Goal: Task Accomplishment & Management: Manage account settings

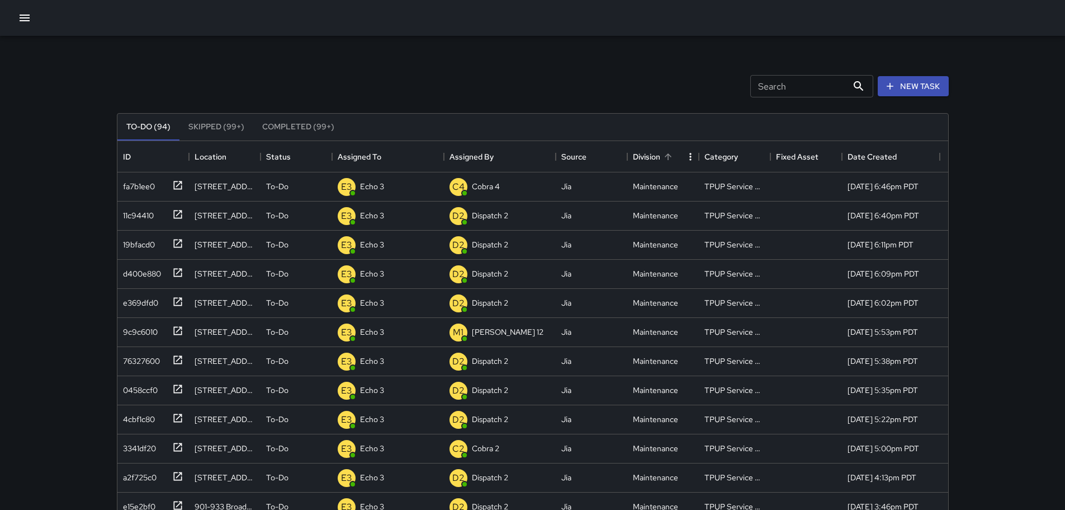
scroll to position [465, 823]
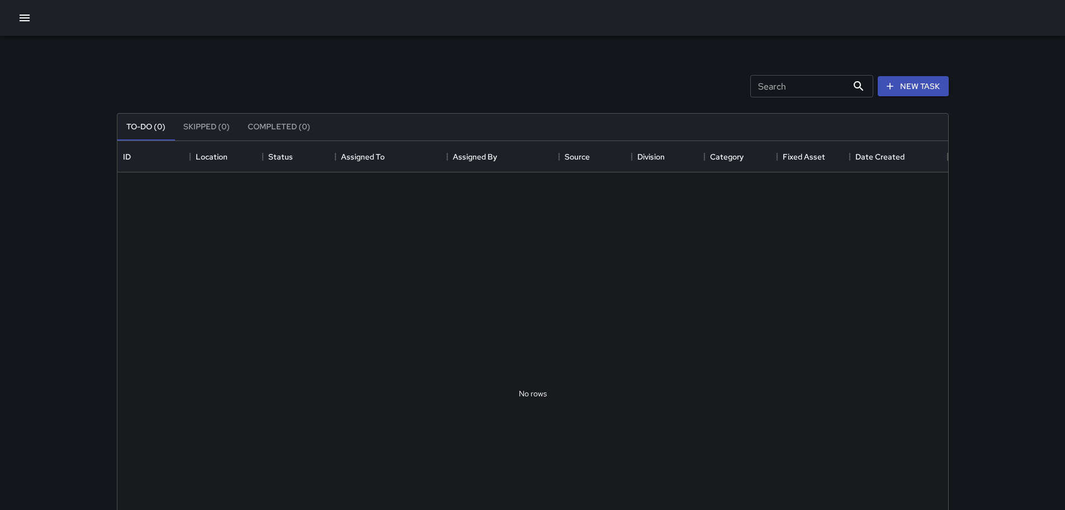
scroll to position [465, 823]
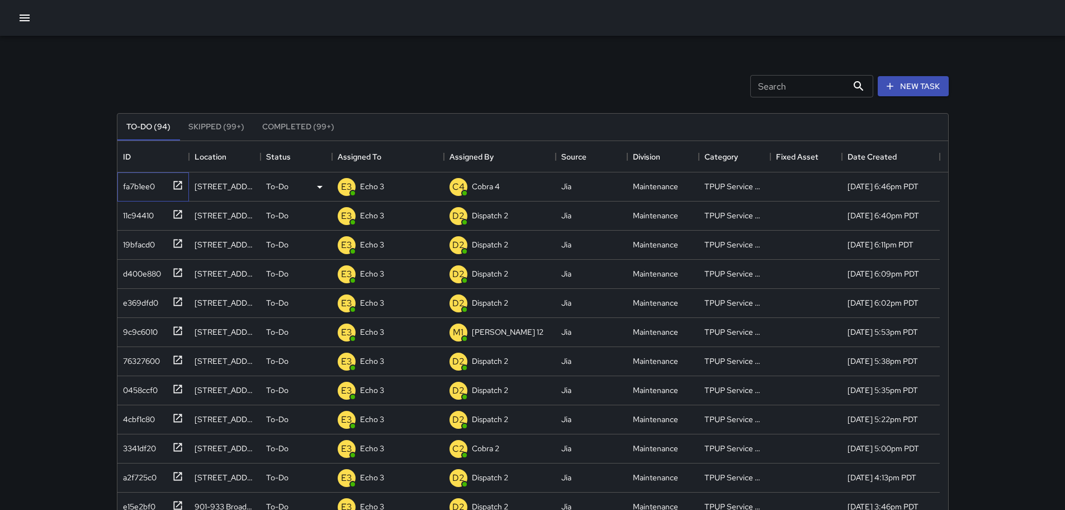
click at [181, 183] on icon at bounding box center [177, 185] width 11 height 11
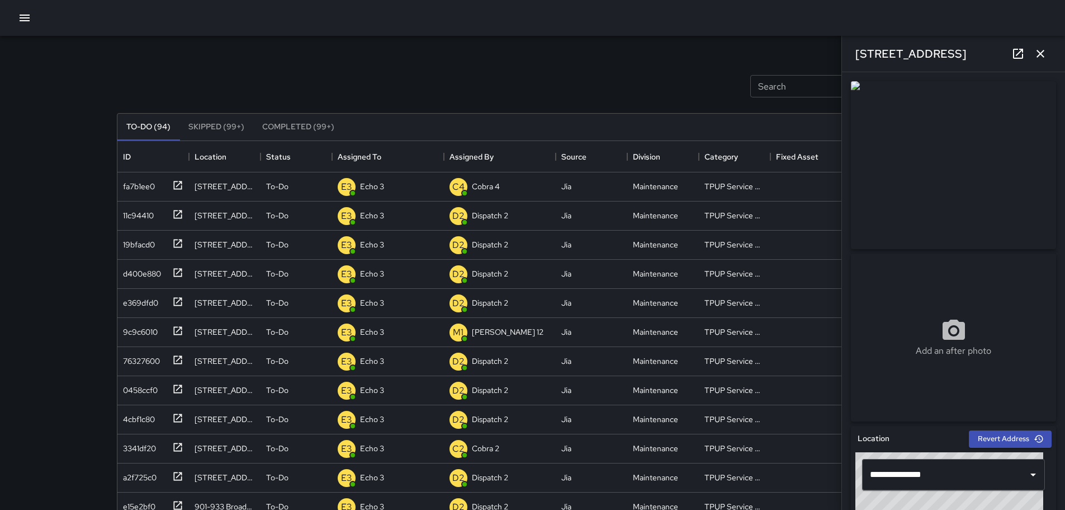
click at [1040, 51] on icon "button" at bounding box center [1040, 53] width 13 height 13
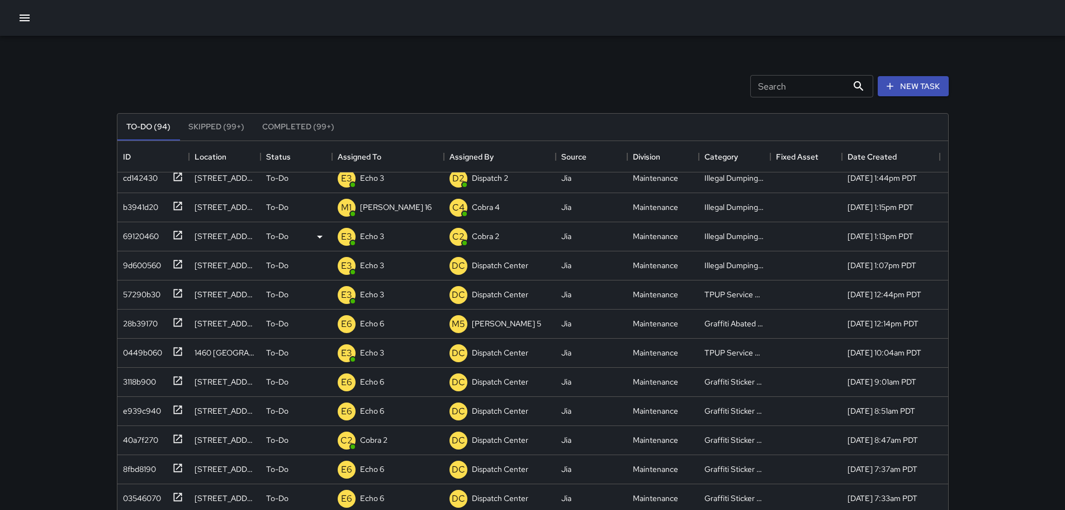
scroll to position [392, 0]
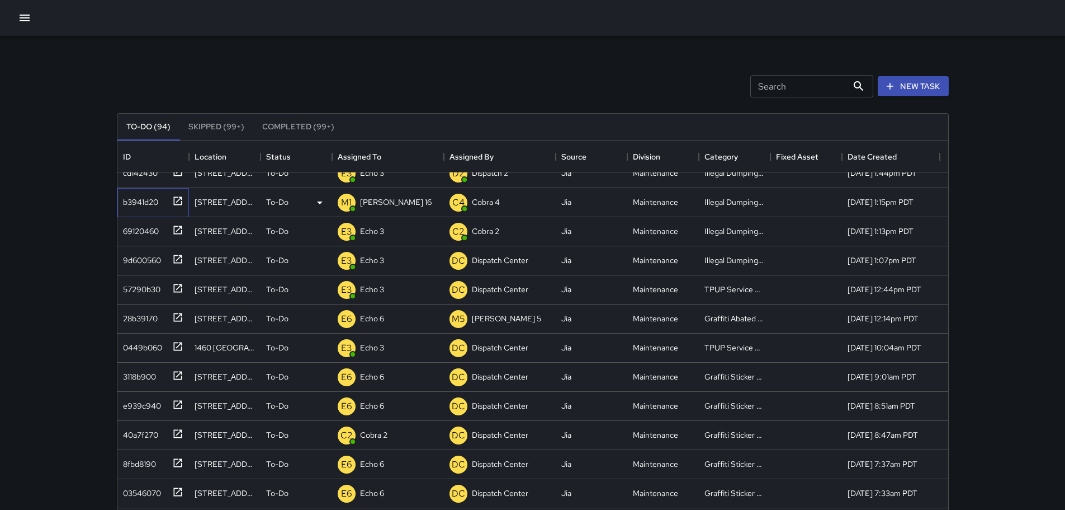
click at [177, 205] on icon at bounding box center [177, 200] width 11 height 11
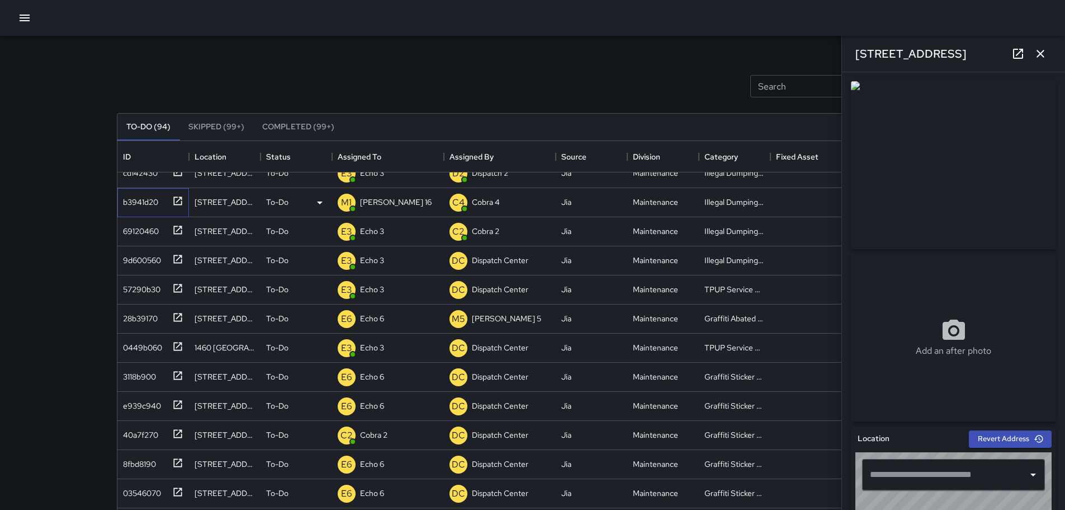
type input "**********"
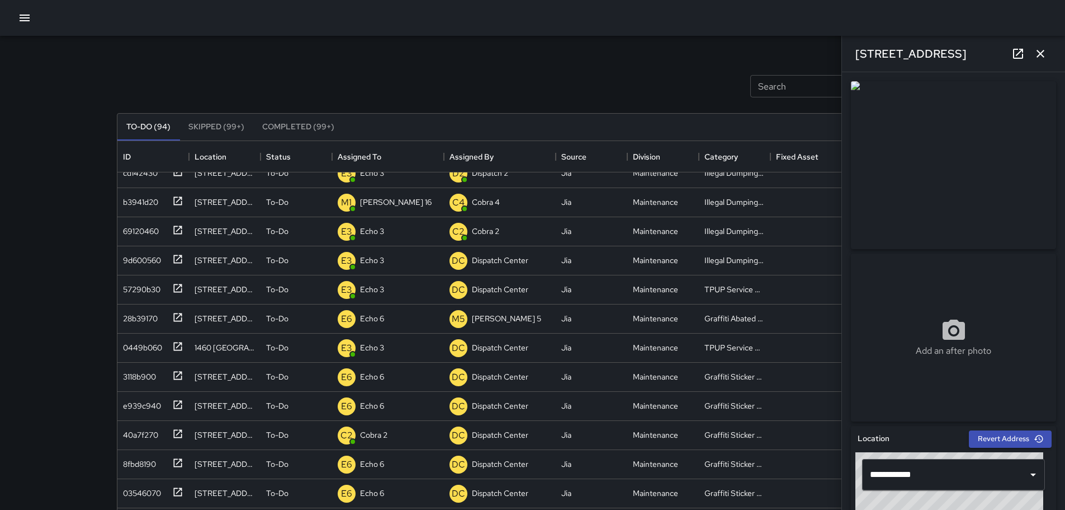
click at [1045, 50] on icon "button" at bounding box center [1040, 53] width 13 height 13
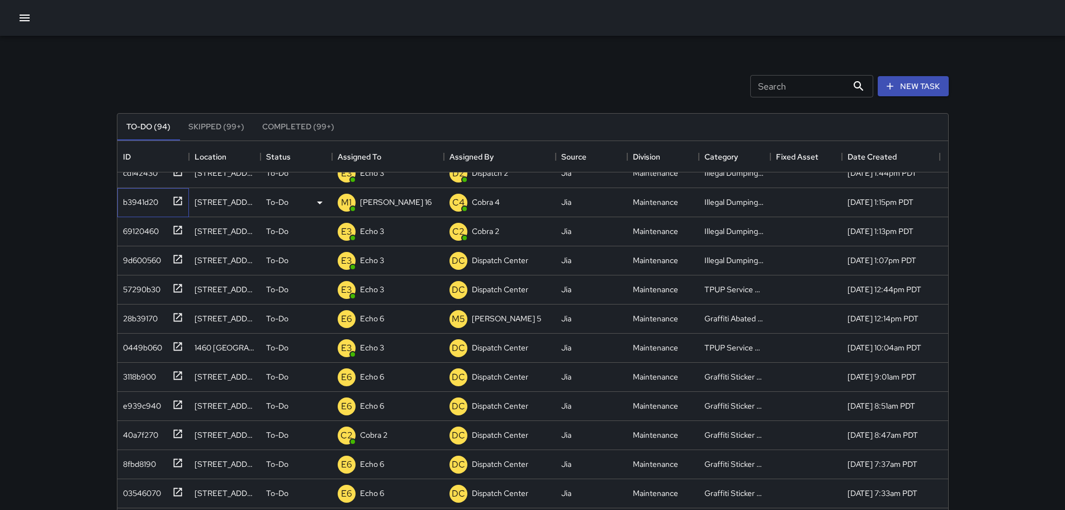
click at [179, 199] on icon at bounding box center [177, 200] width 11 height 11
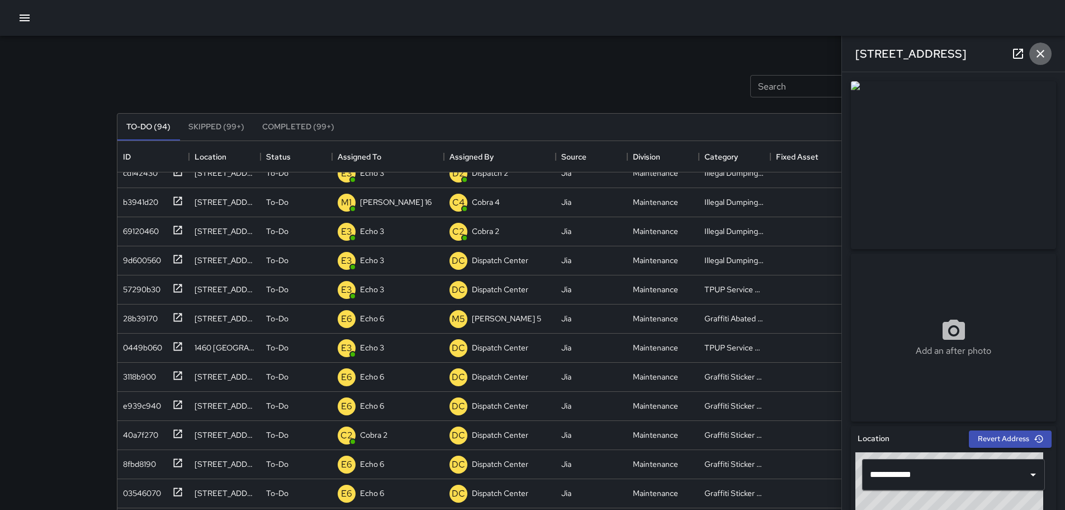
click at [1043, 56] on icon "button" at bounding box center [1041, 54] width 8 height 8
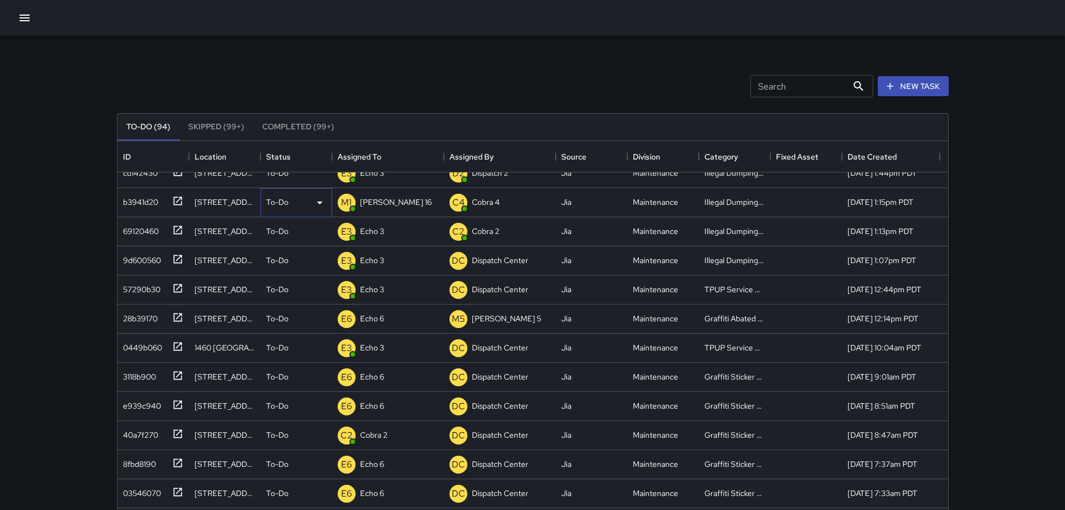
click at [280, 202] on p "To-Do" at bounding box center [277, 201] width 22 height 11
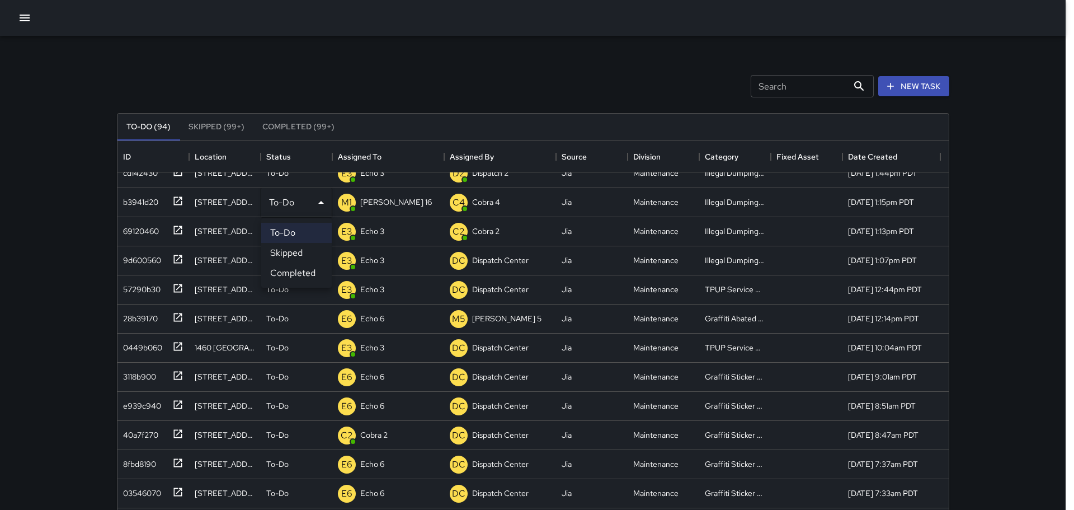
click at [299, 270] on li "Completed" at bounding box center [296, 273] width 70 height 20
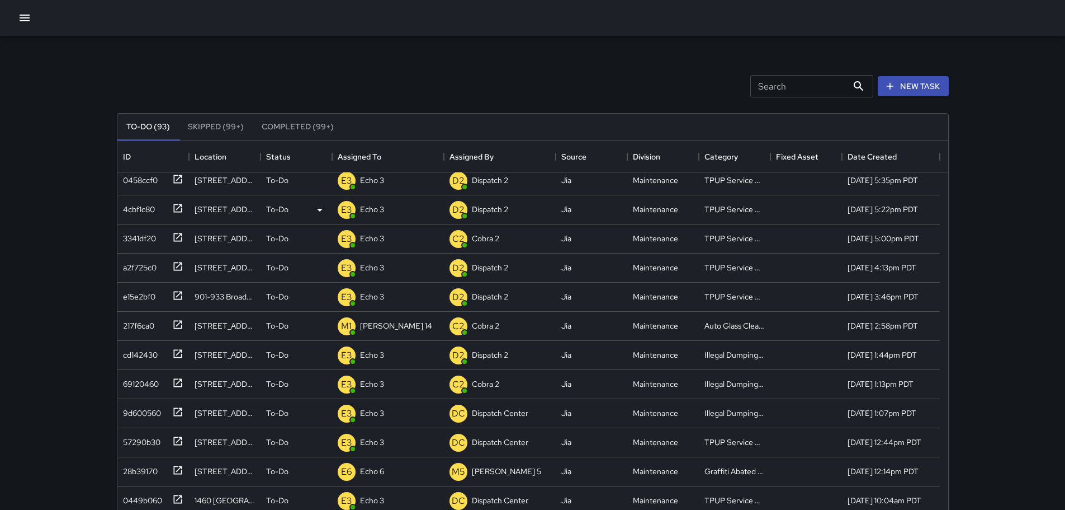
scroll to position [224, 0]
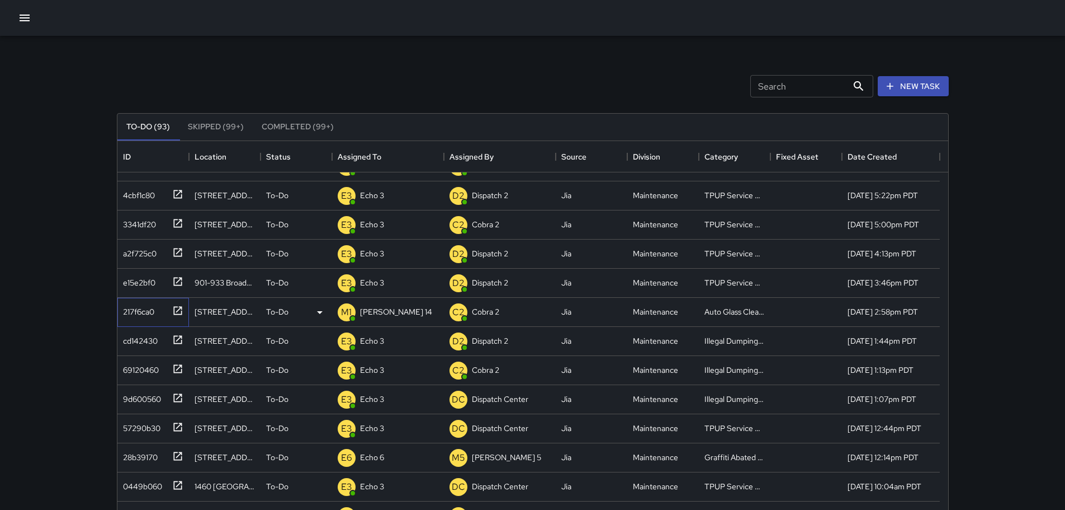
click at [178, 314] on icon at bounding box center [177, 310] width 8 height 8
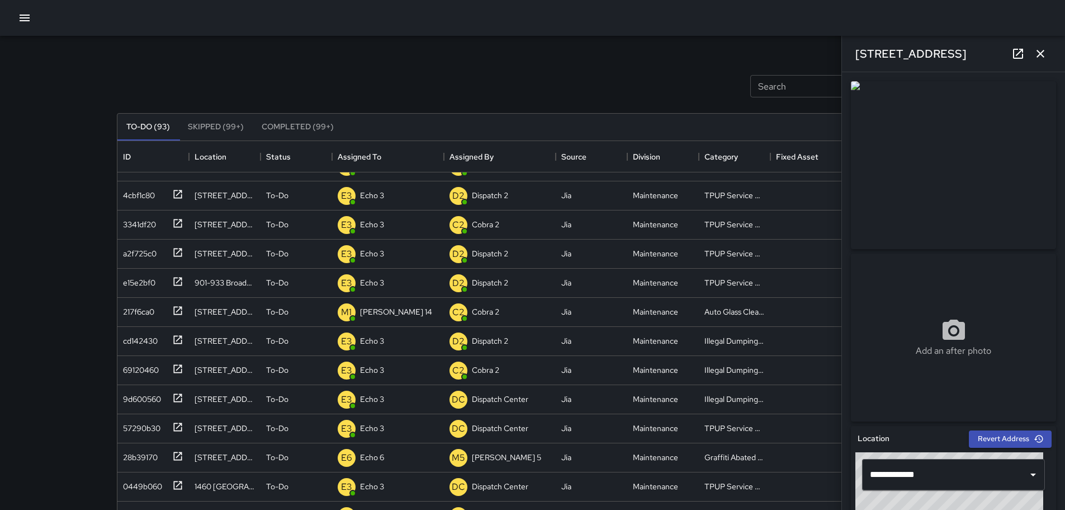
click at [1049, 59] on button "button" at bounding box center [1041, 54] width 22 height 22
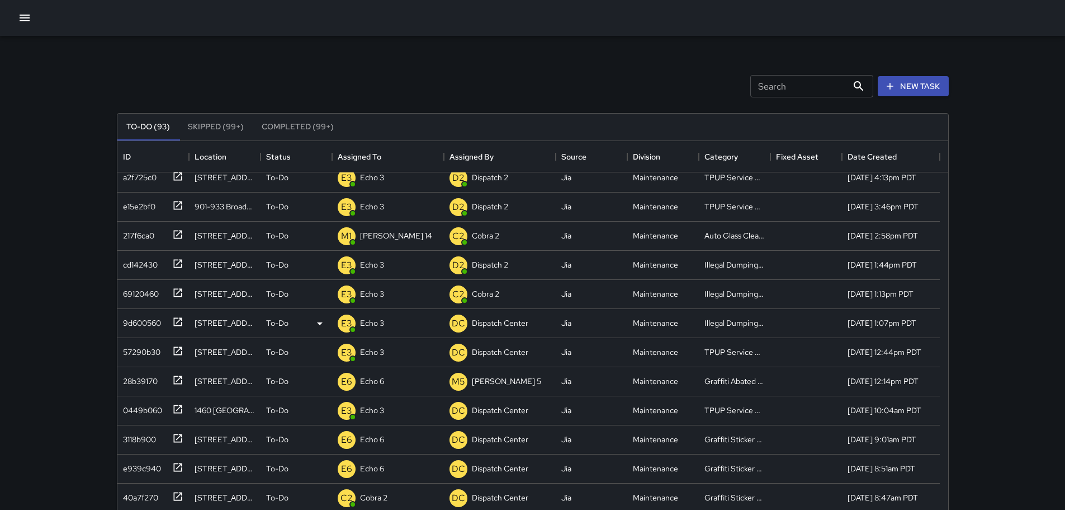
scroll to position [280, 0]
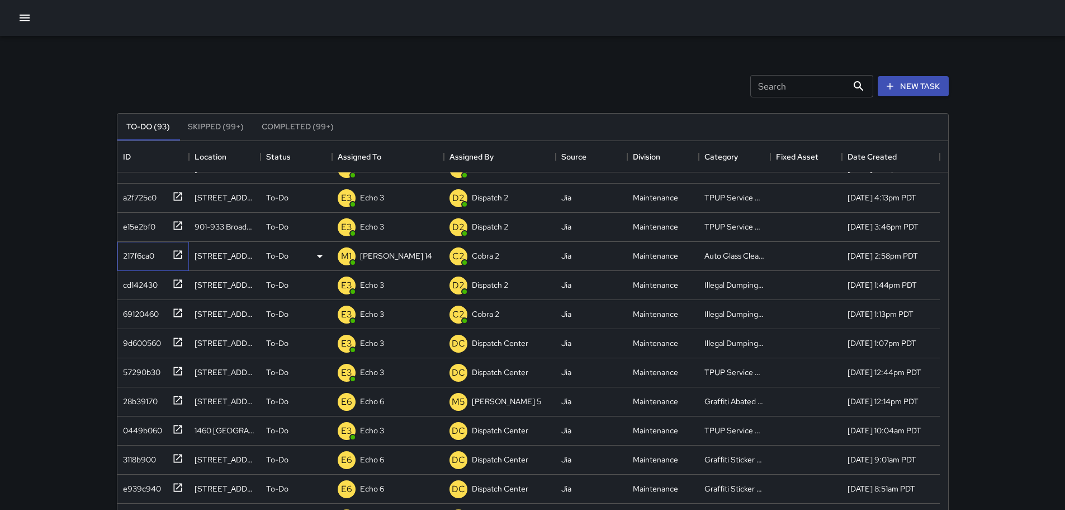
click at [178, 257] on icon at bounding box center [177, 254] width 11 height 11
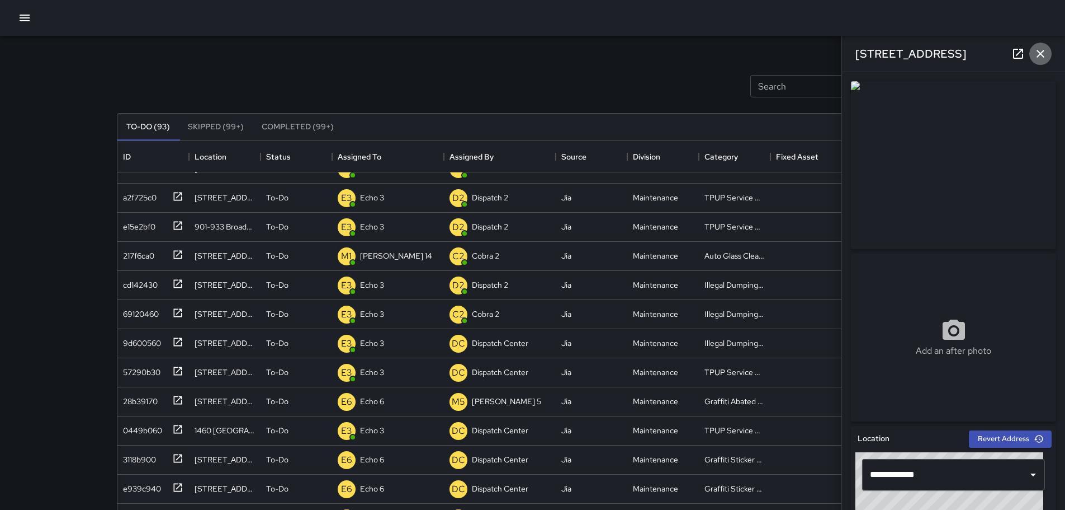
click at [1041, 59] on icon "button" at bounding box center [1040, 53] width 13 height 13
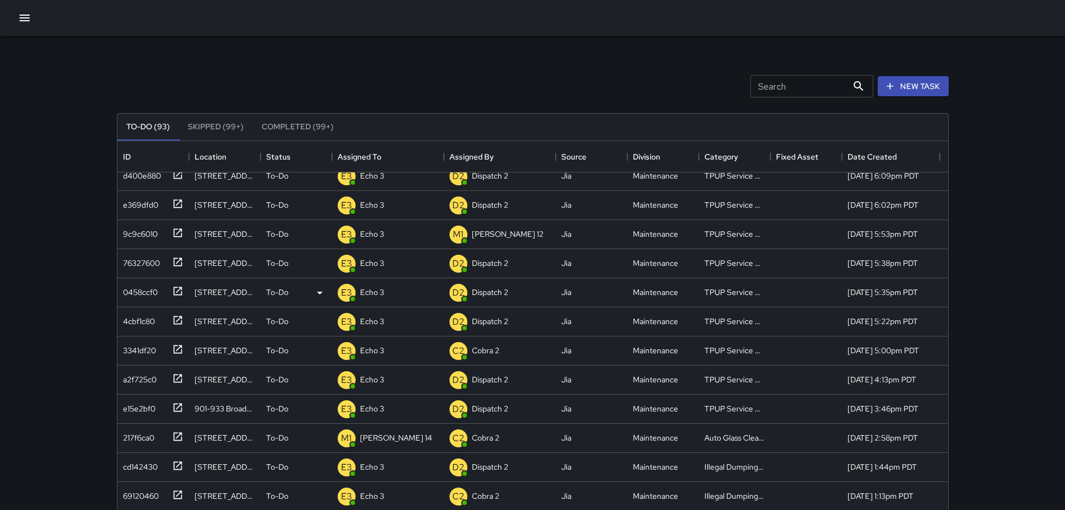
scroll to position [0, 0]
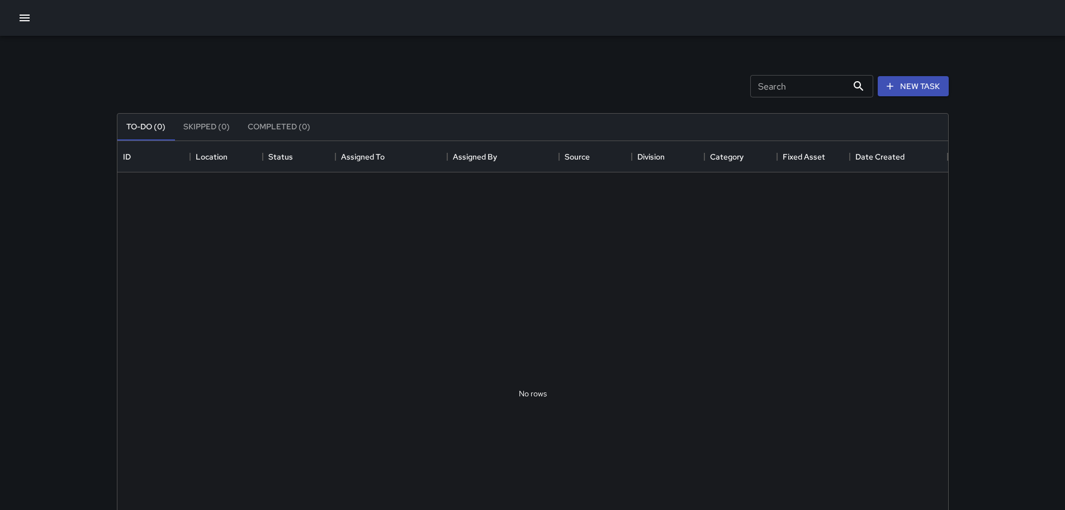
scroll to position [465, 823]
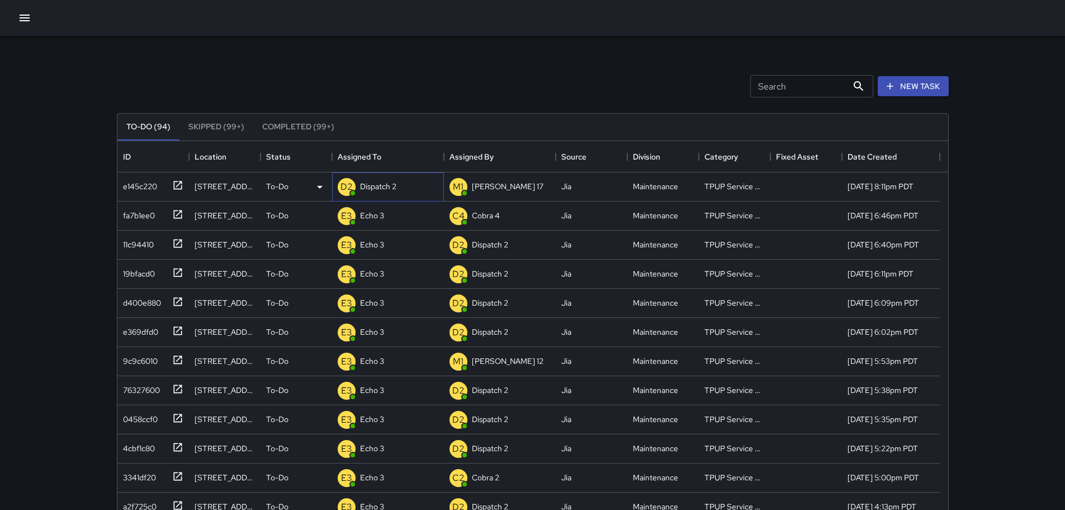
click at [386, 195] on div "D2 Dispatch 2" at bounding box center [367, 187] width 63 height 22
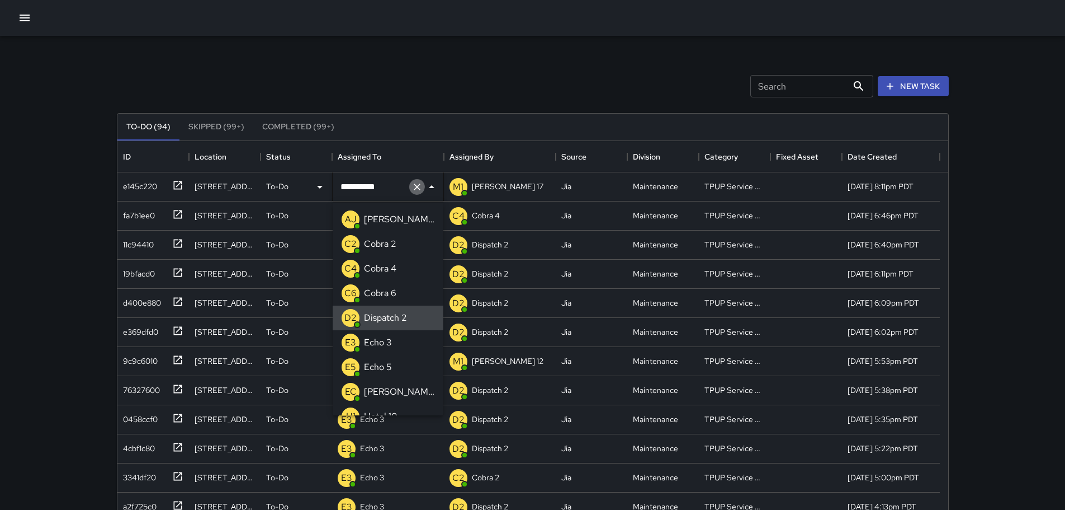
click at [415, 187] on icon "Clear" at bounding box center [417, 186] width 11 height 11
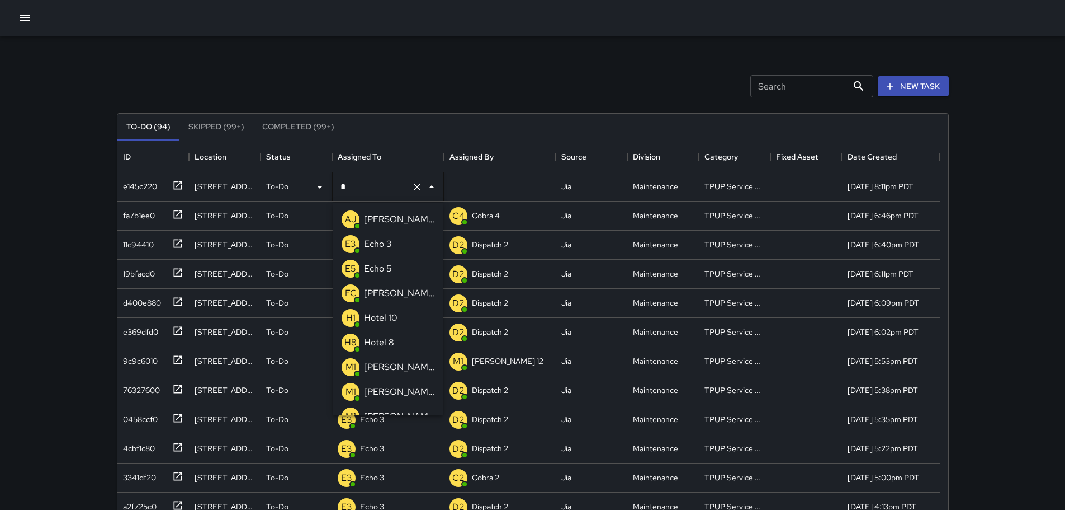
type input "**"
click at [398, 221] on li "E3 Echo 3" at bounding box center [388, 219] width 111 height 25
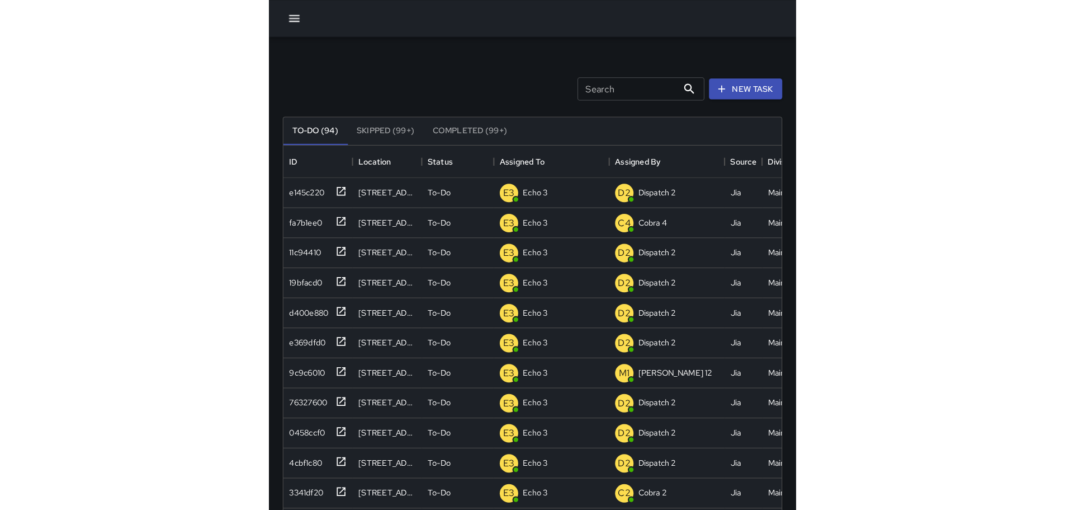
scroll to position [465, 823]
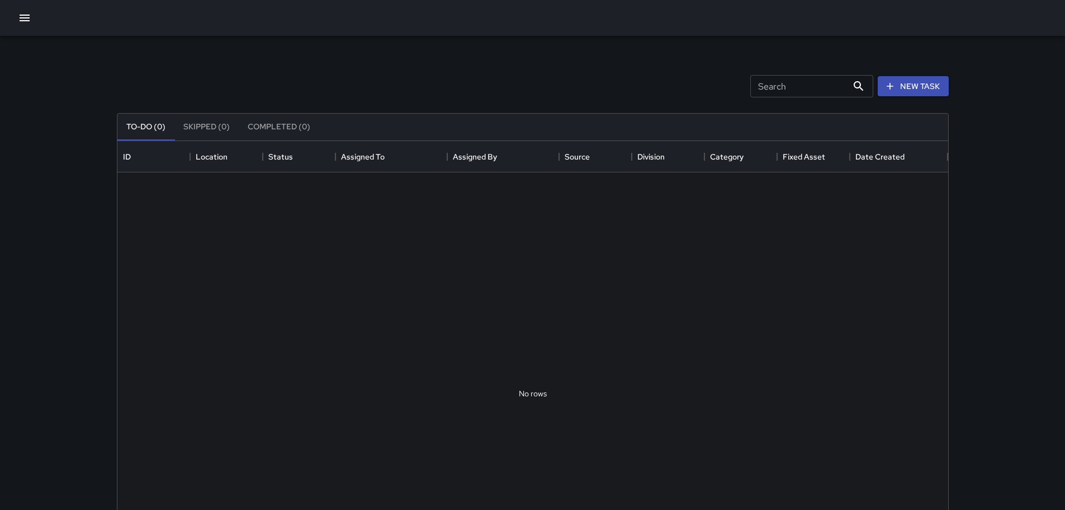
scroll to position [465, 823]
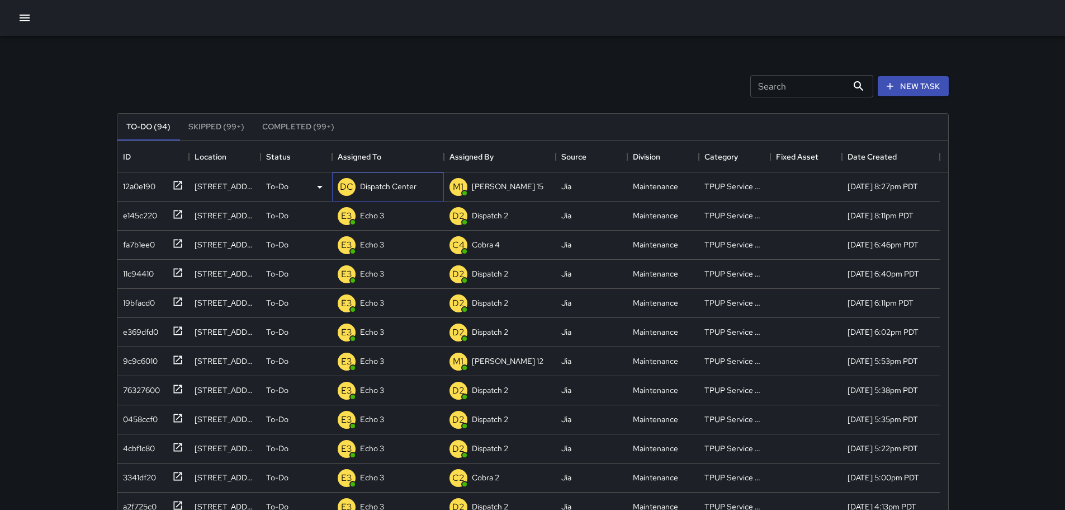
click at [384, 187] on p "Dispatch Center" at bounding box center [388, 186] width 56 height 11
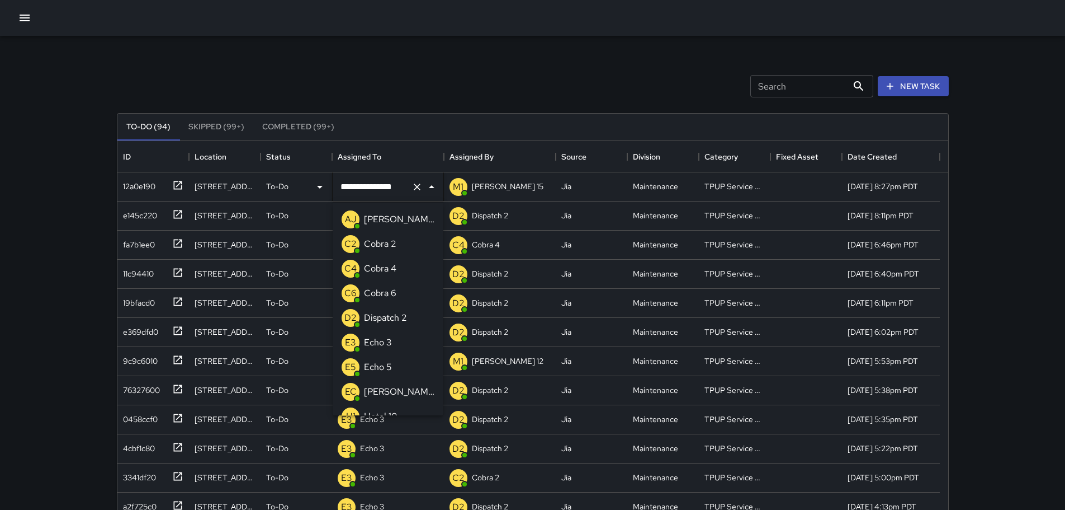
scroll to position [653, 0]
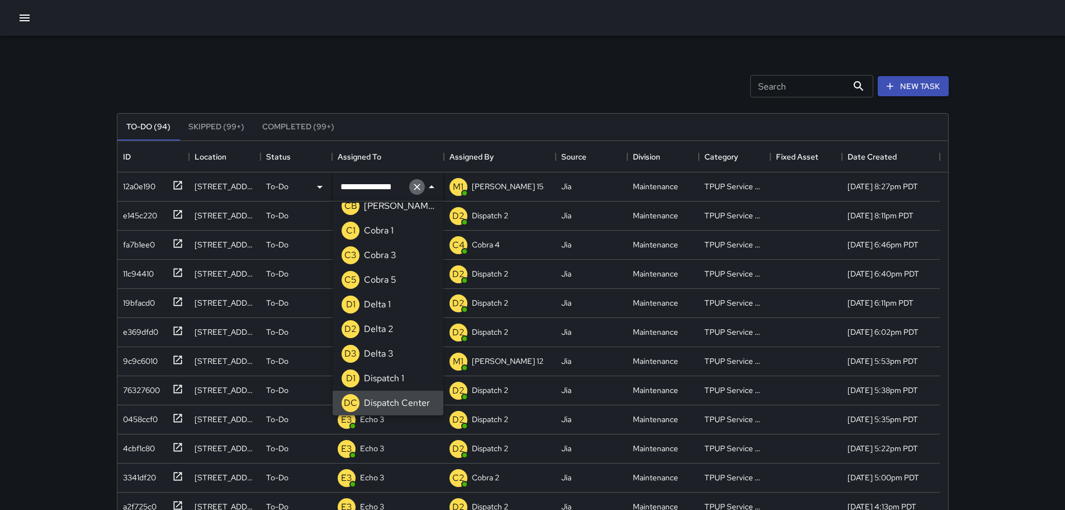
click at [416, 187] on icon "Clear" at bounding box center [417, 186] width 7 height 7
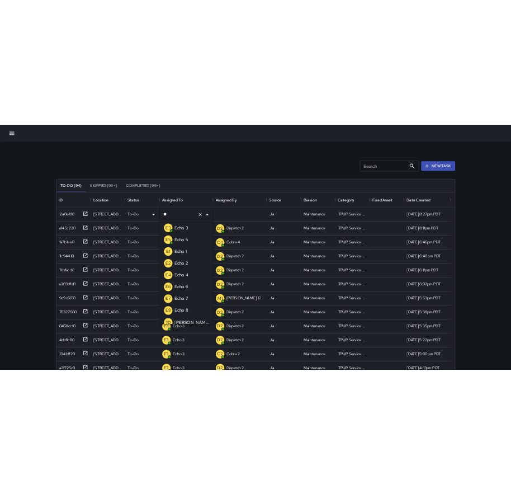
scroll to position [0, 0]
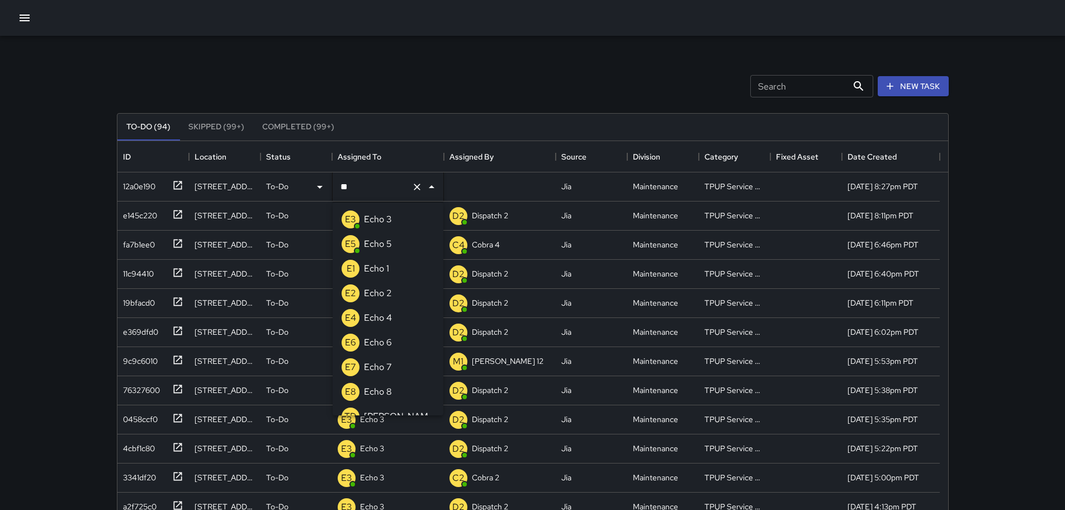
type input "***"
click at [394, 214] on li "E3 Echo 3" at bounding box center [388, 219] width 111 height 25
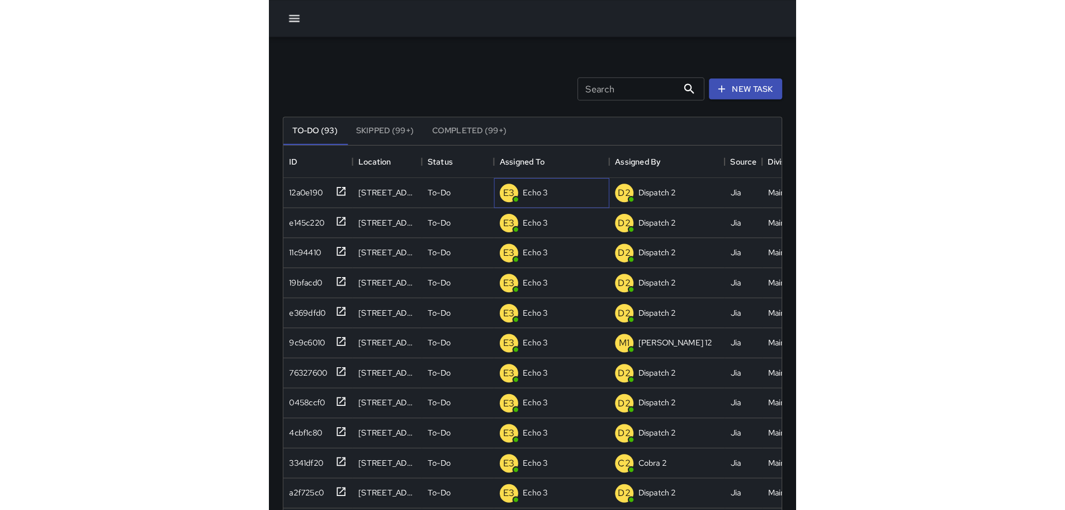
scroll to position [465, 823]
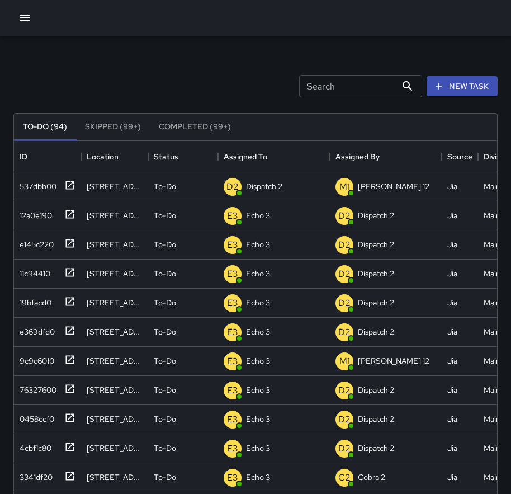
scroll to position [465, 823]
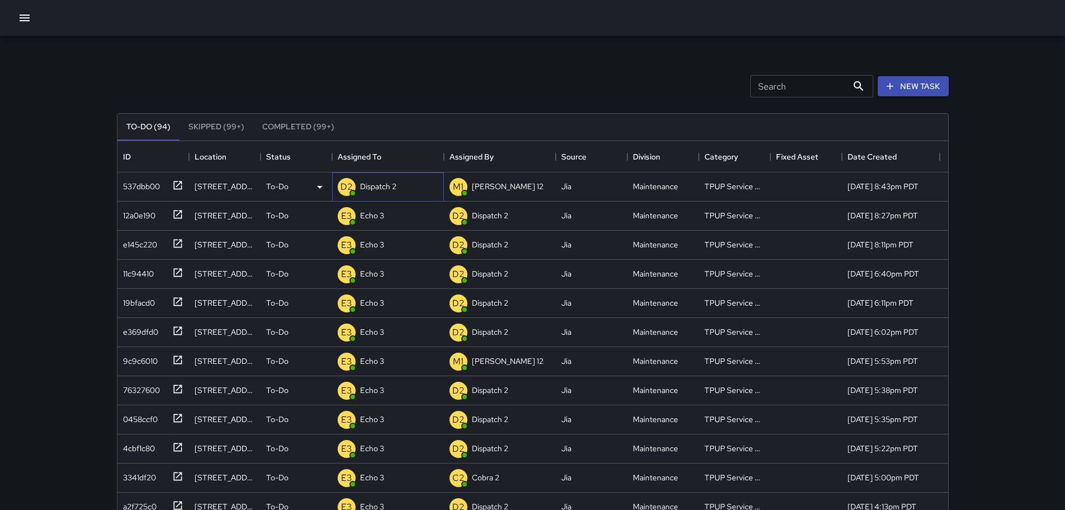
click at [388, 188] on p "Dispatch 2" at bounding box center [378, 186] width 36 height 11
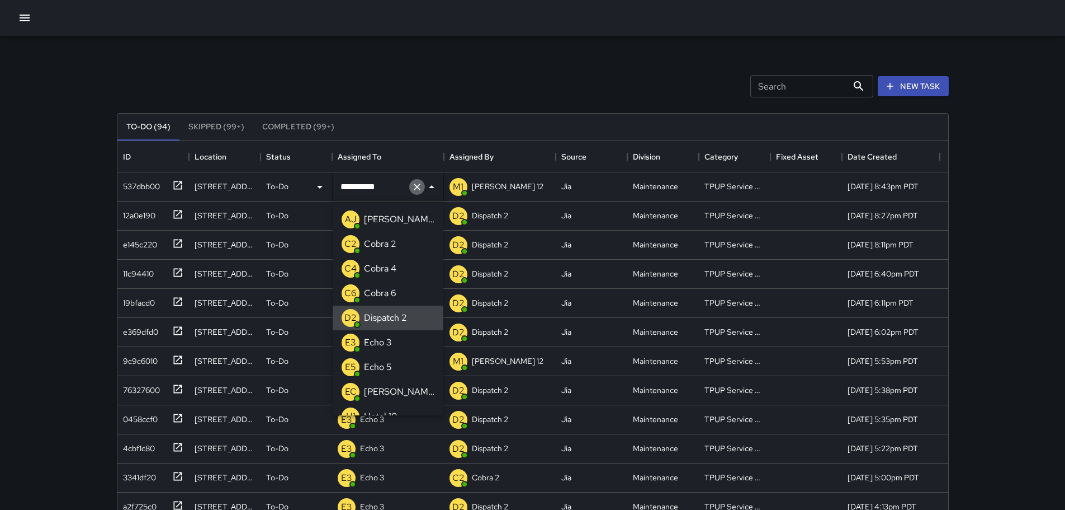
click at [414, 187] on icon "Clear" at bounding box center [417, 186] width 11 height 11
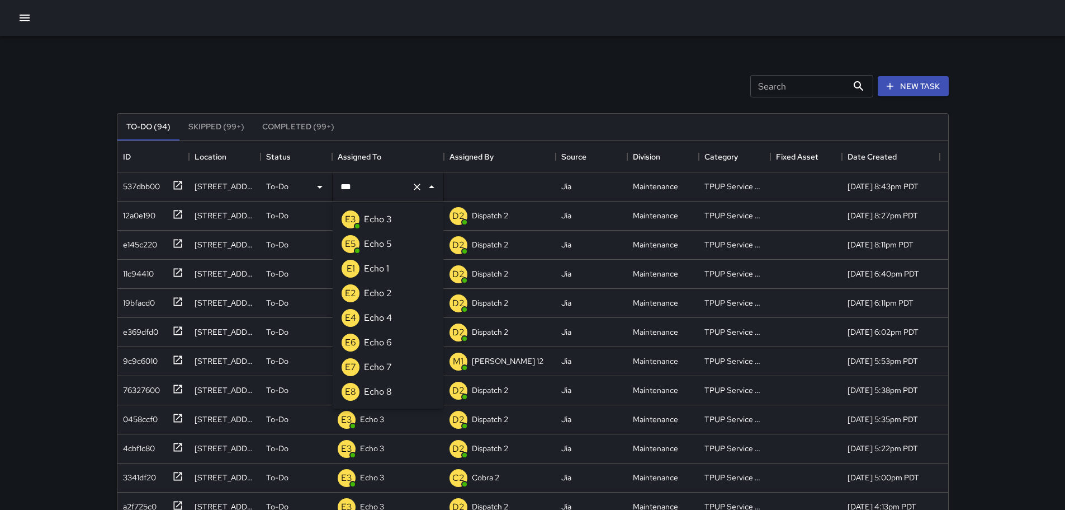
type input "****"
click at [376, 223] on p "Echo 3" at bounding box center [378, 219] width 28 height 13
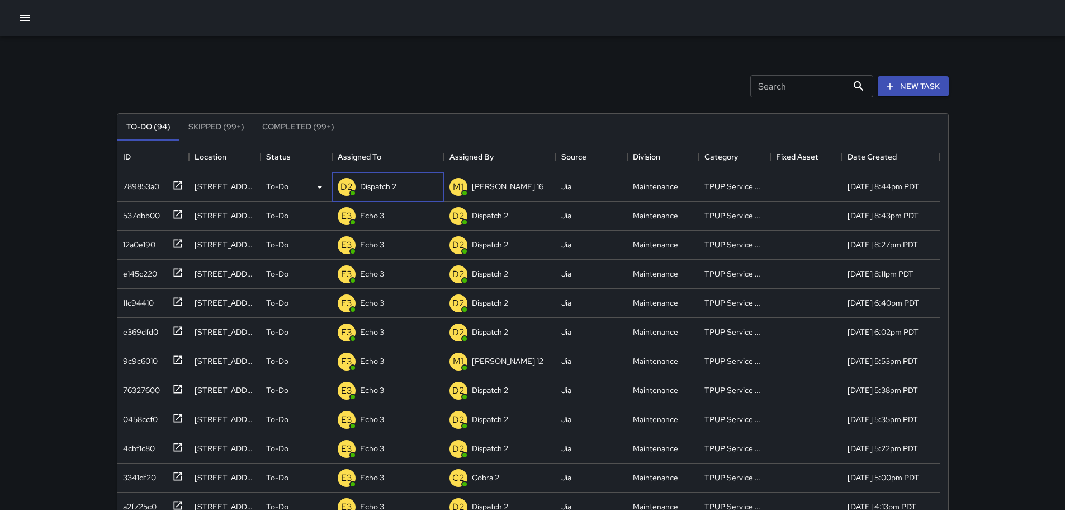
click at [392, 183] on p "Dispatch 2" at bounding box center [378, 186] width 36 height 11
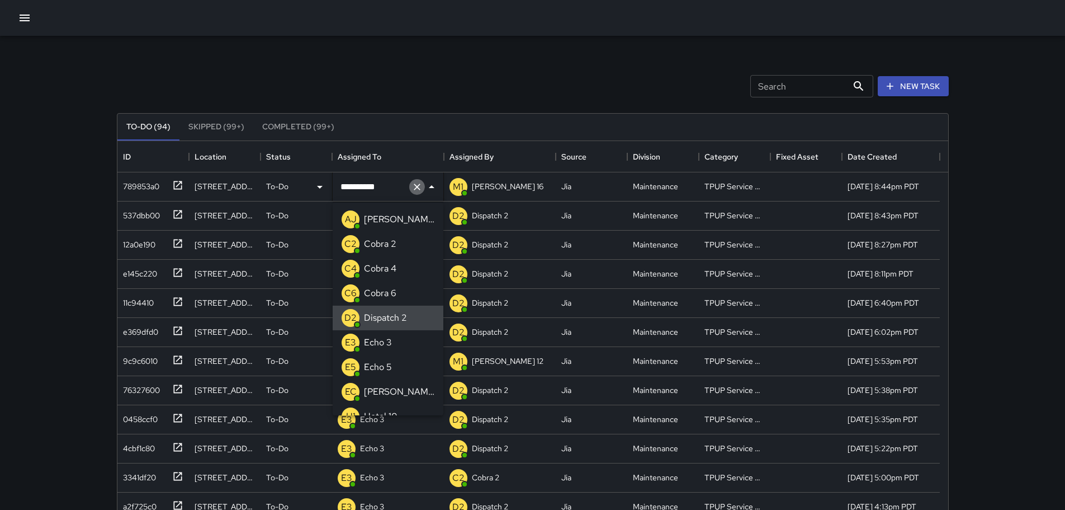
click at [414, 186] on icon "Clear" at bounding box center [417, 186] width 11 height 11
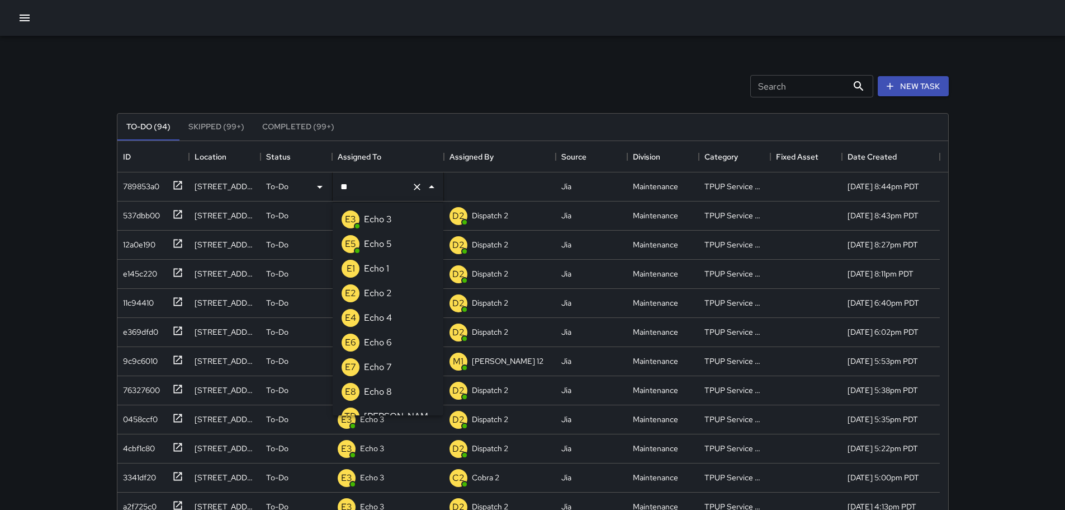
type input "***"
click at [352, 223] on p "E3" at bounding box center [350, 219] width 11 height 13
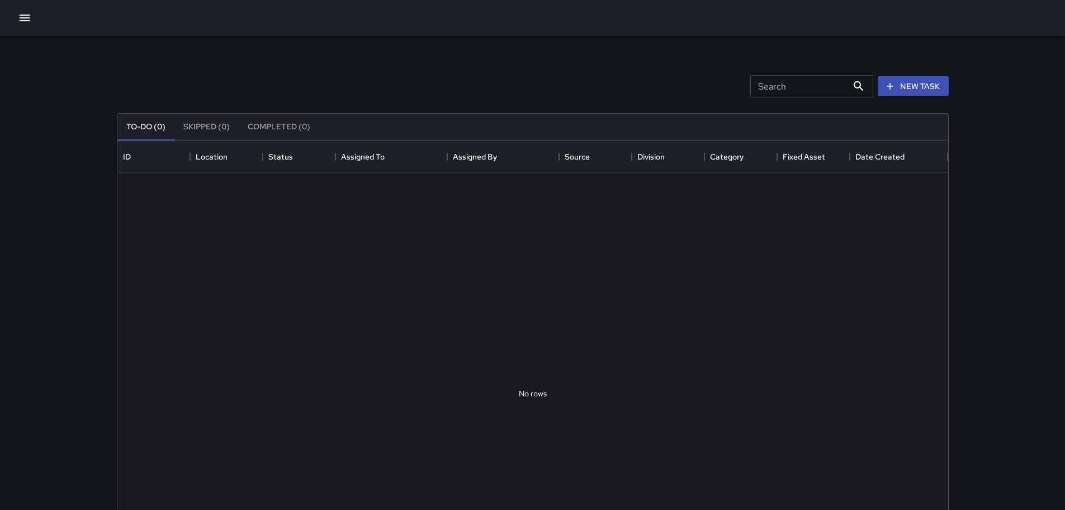
scroll to position [465, 823]
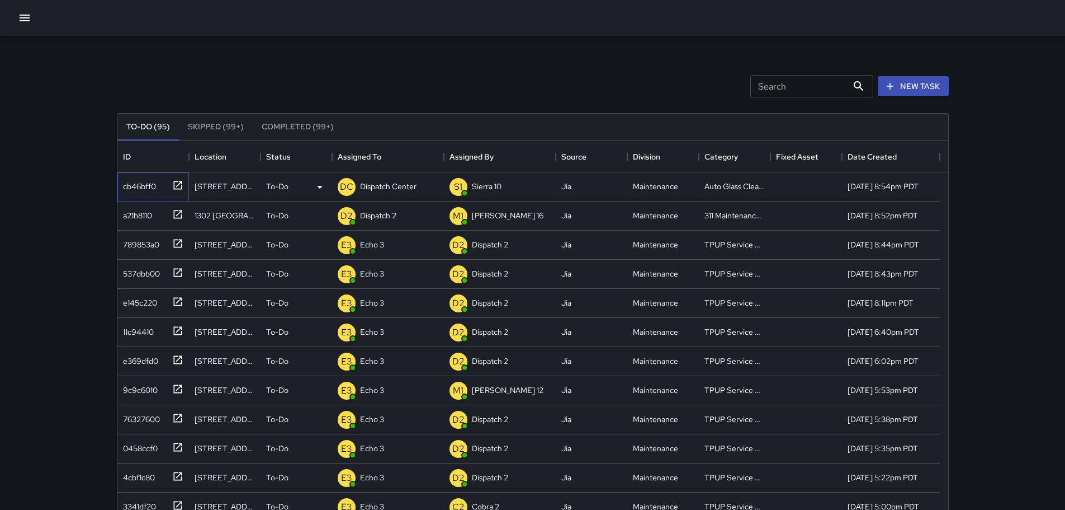
click at [175, 185] on icon at bounding box center [177, 185] width 11 height 11
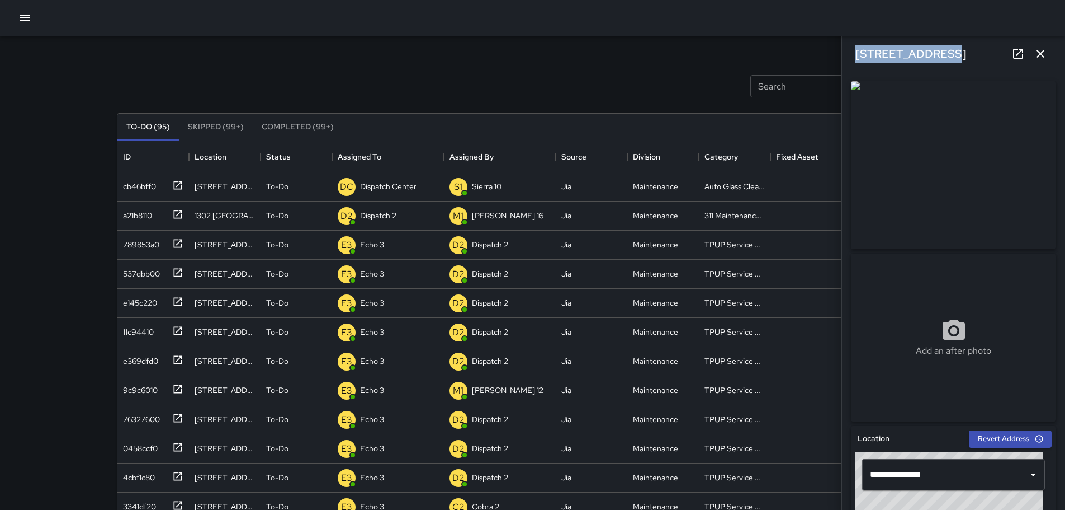
drag, startPoint x: 937, startPoint y: 55, endPoint x: 853, endPoint y: 54, distance: 83.4
click at [853, 54] on div "[STREET_ADDRESS]" at bounding box center [953, 54] width 223 height 36
copy h6 "495 10th Street"
click at [382, 188] on p "Dispatch Center" at bounding box center [388, 186] width 56 height 11
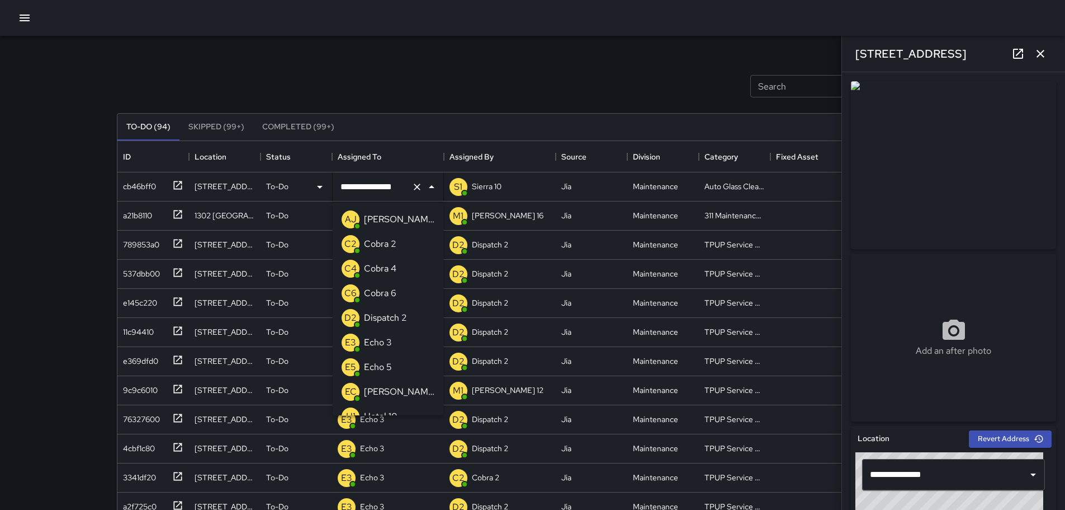
scroll to position [653, 0]
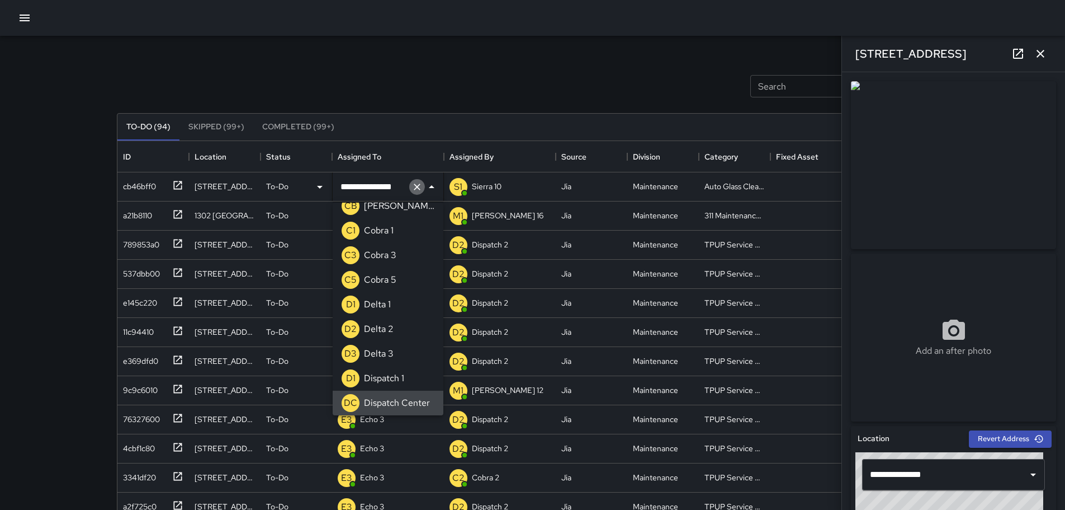
click at [414, 187] on icon "Clear" at bounding box center [417, 186] width 11 height 11
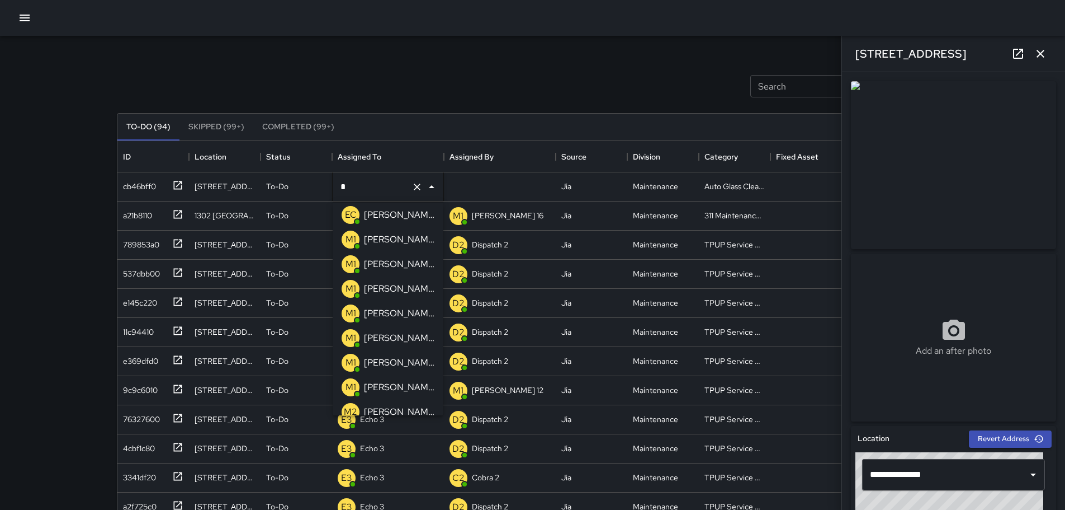
scroll to position [0, 0]
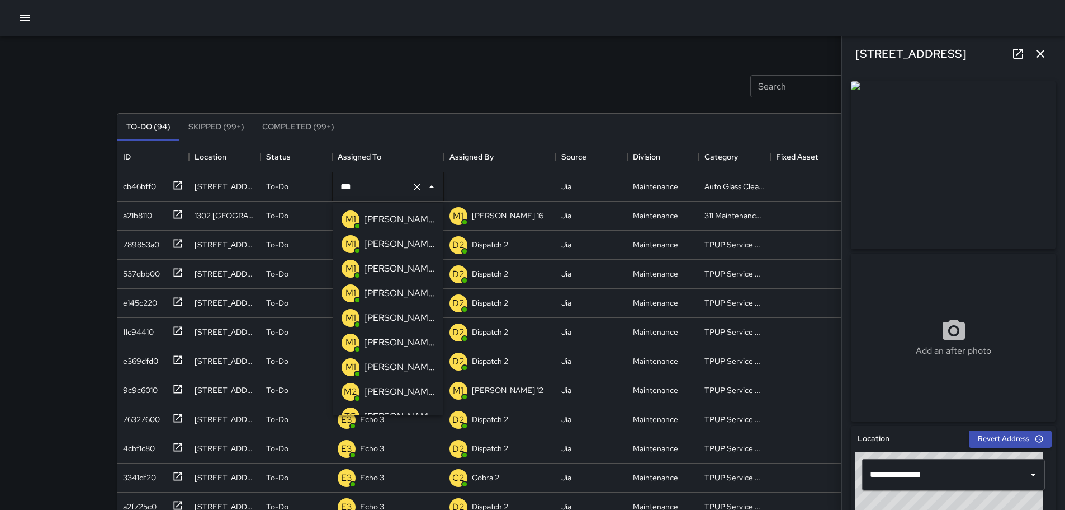
type input "****"
click at [361, 271] on div "M1" at bounding box center [350, 268] width 22 height 22
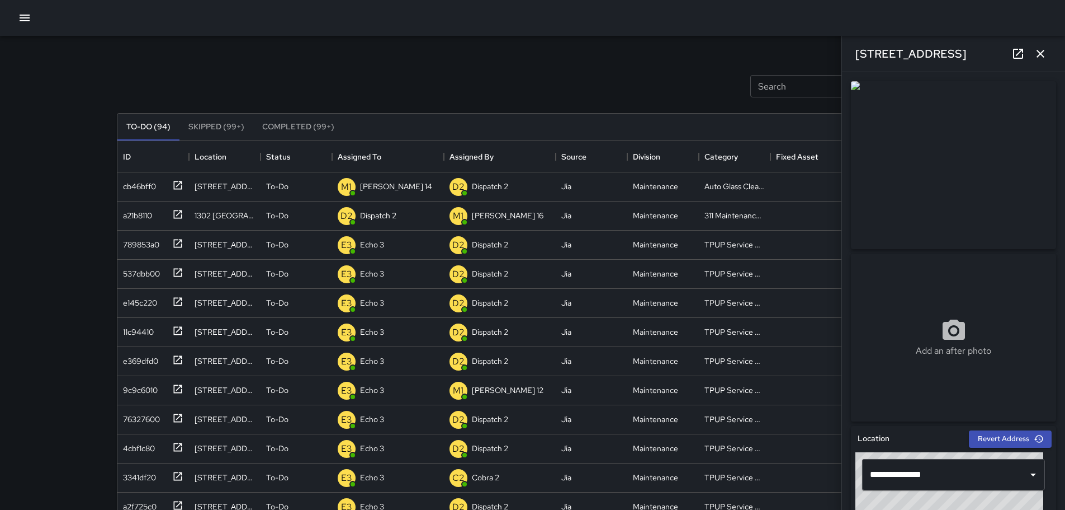
click at [1046, 49] on icon "button" at bounding box center [1040, 53] width 13 height 13
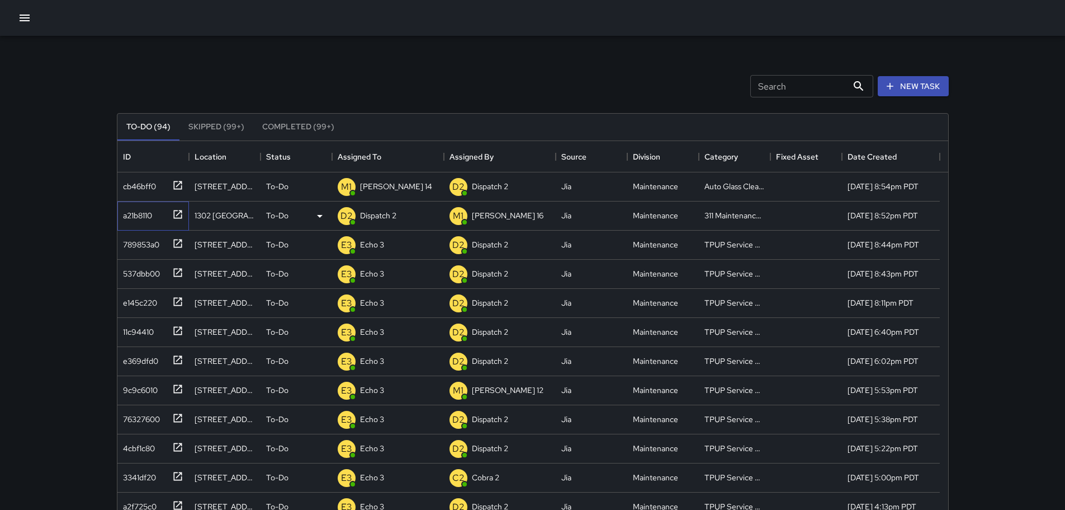
click at [179, 216] on icon at bounding box center [177, 214] width 11 height 11
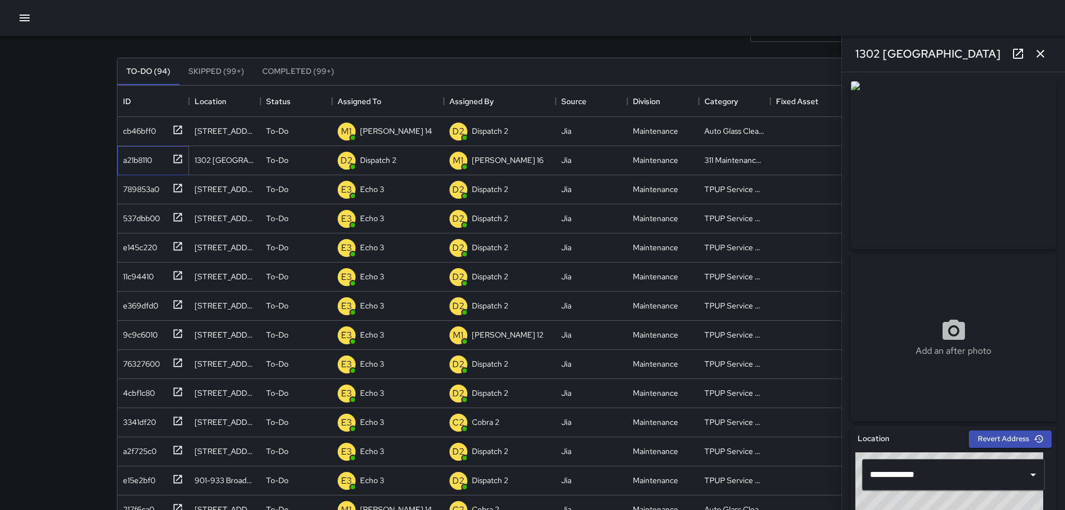
scroll to position [56, 0]
click at [1046, 50] on icon "button" at bounding box center [1040, 53] width 13 height 13
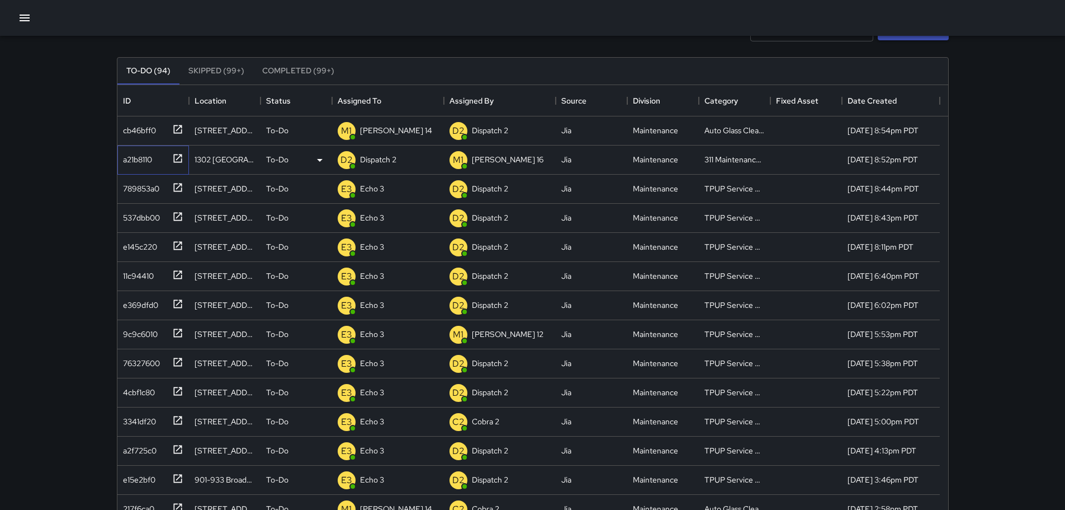
click at [180, 159] on icon at bounding box center [177, 158] width 11 height 11
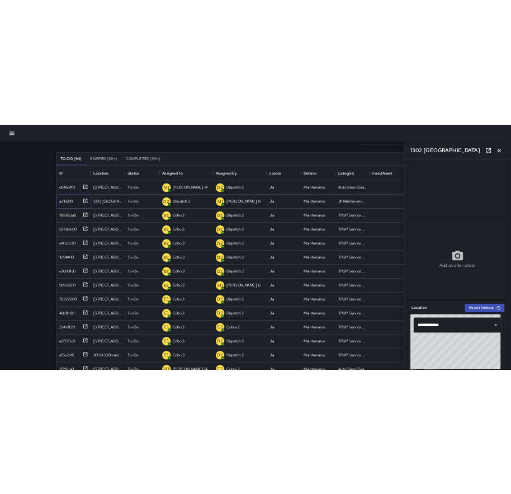
scroll to position [0, 0]
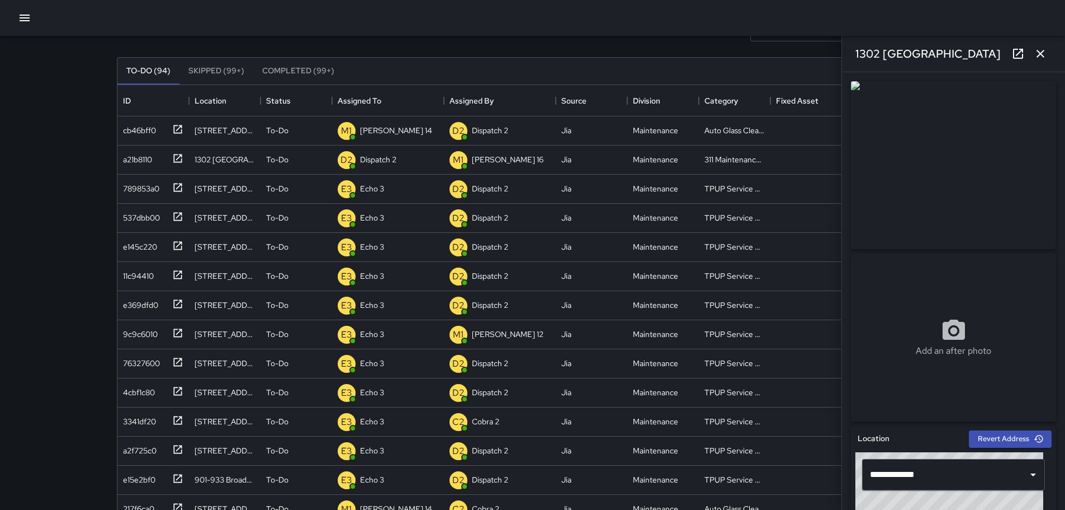
click at [1046, 54] on icon "button" at bounding box center [1040, 53] width 13 height 13
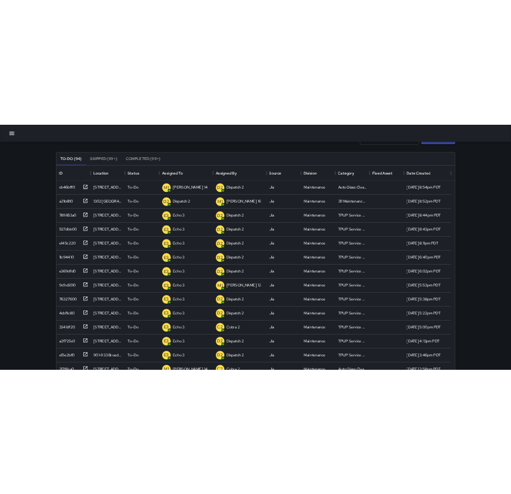
scroll to position [465, 475]
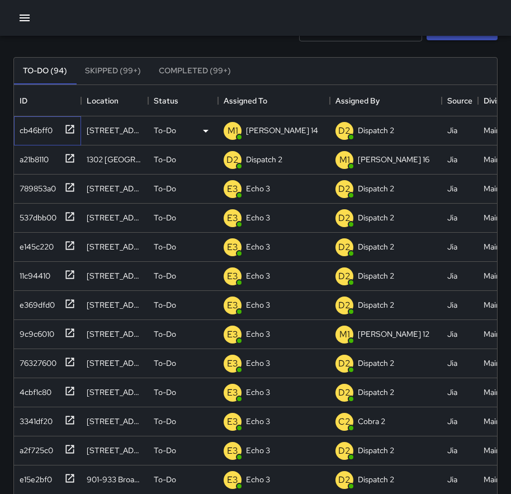
click at [68, 129] on icon at bounding box center [69, 129] width 11 height 11
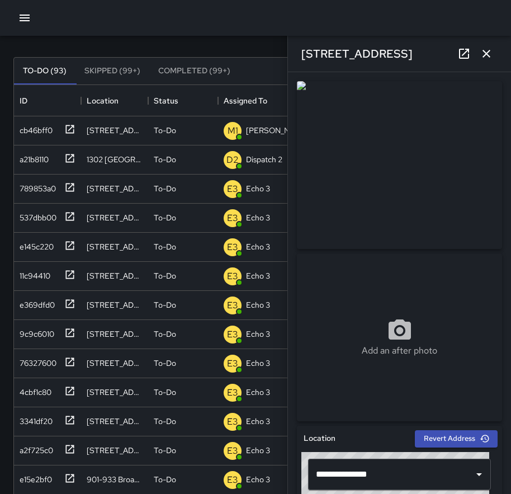
click at [483, 53] on icon "button" at bounding box center [486, 53] width 13 height 13
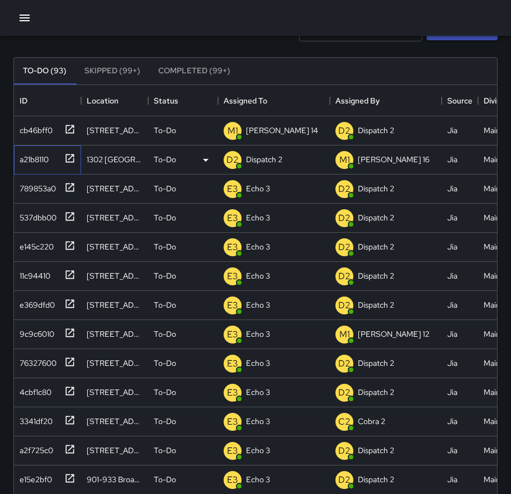
click at [69, 157] on icon at bounding box center [69, 158] width 11 height 11
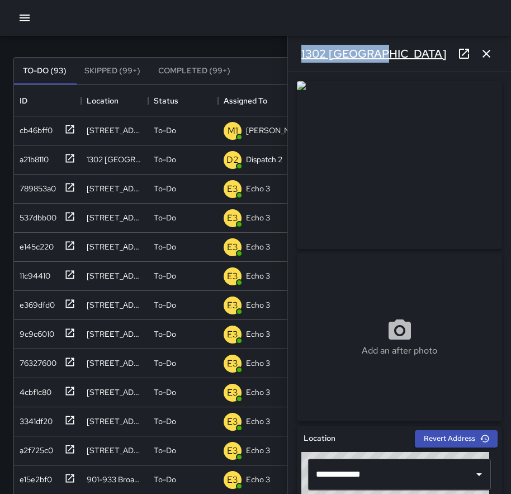
drag, startPoint x: 380, startPoint y: 50, endPoint x: 301, endPoint y: 51, distance: 78.9
click at [301, 51] on div "1302 Broadway" at bounding box center [399, 54] width 223 height 36
copy h6 "1302 [GEOGRAPHIC_DATA]"
click at [487, 53] on icon "button" at bounding box center [487, 54] width 8 height 8
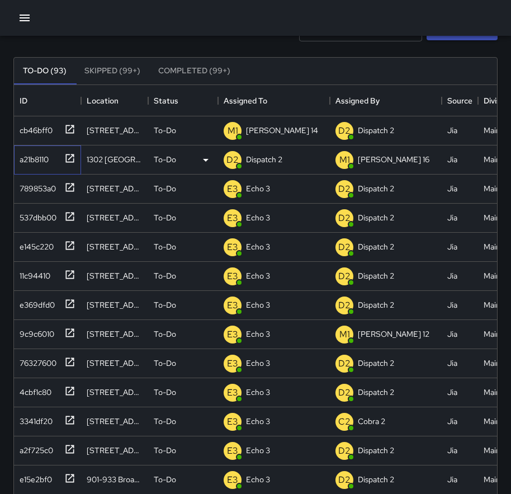
click at [71, 160] on icon at bounding box center [69, 158] width 11 height 11
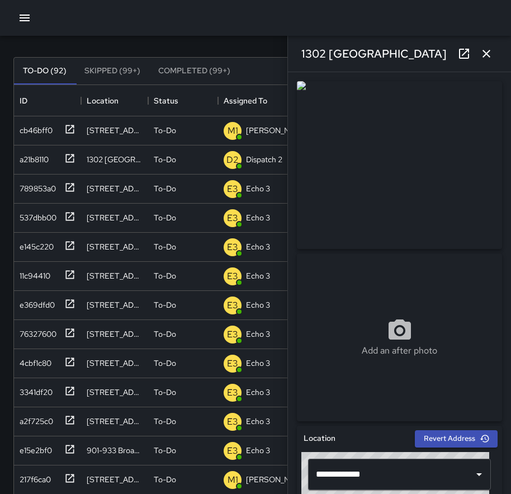
click at [487, 54] on icon "button" at bounding box center [487, 54] width 8 height 8
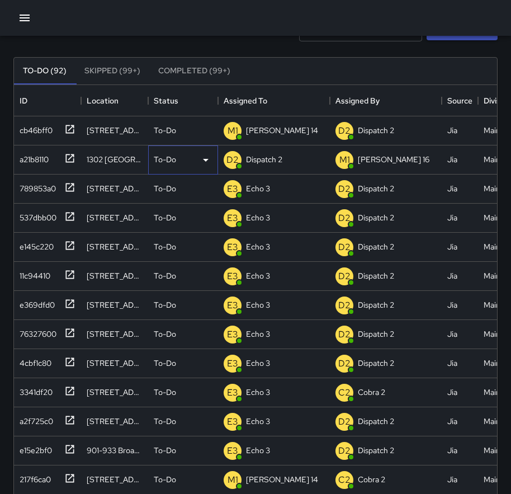
click at [158, 161] on p "To-Do" at bounding box center [165, 159] width 22 height 11
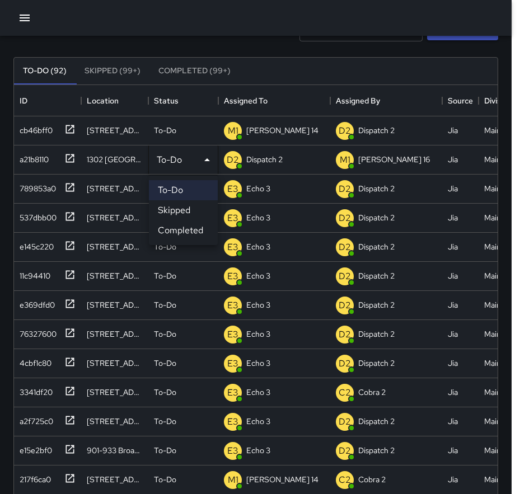
click at [172, 225] on li "Completed" at bounding box center [183, 230] width 69 height 20
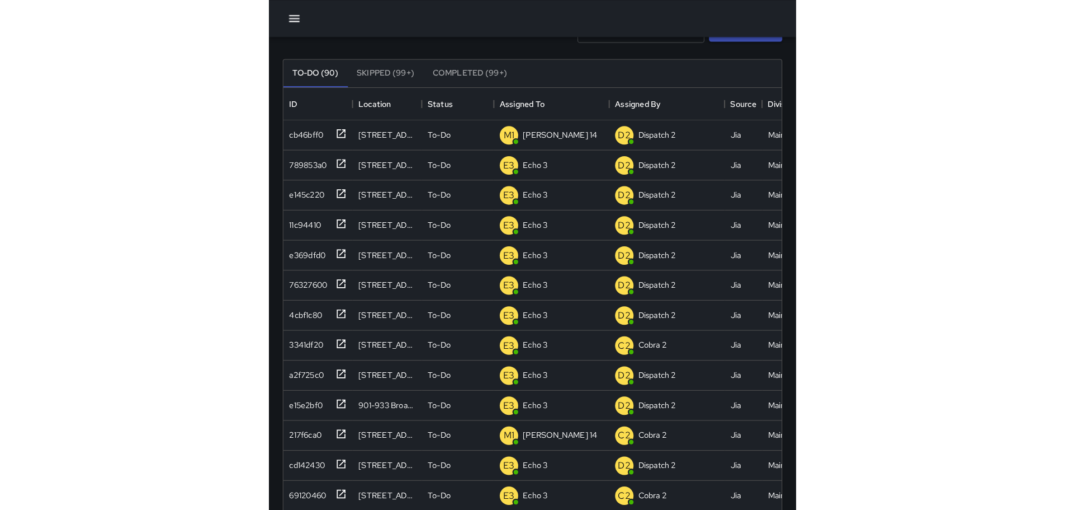
scroll to position [465, 823]
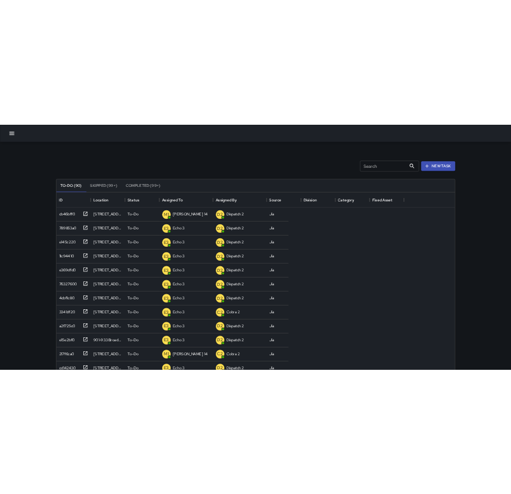
scroll to position [465, 475]
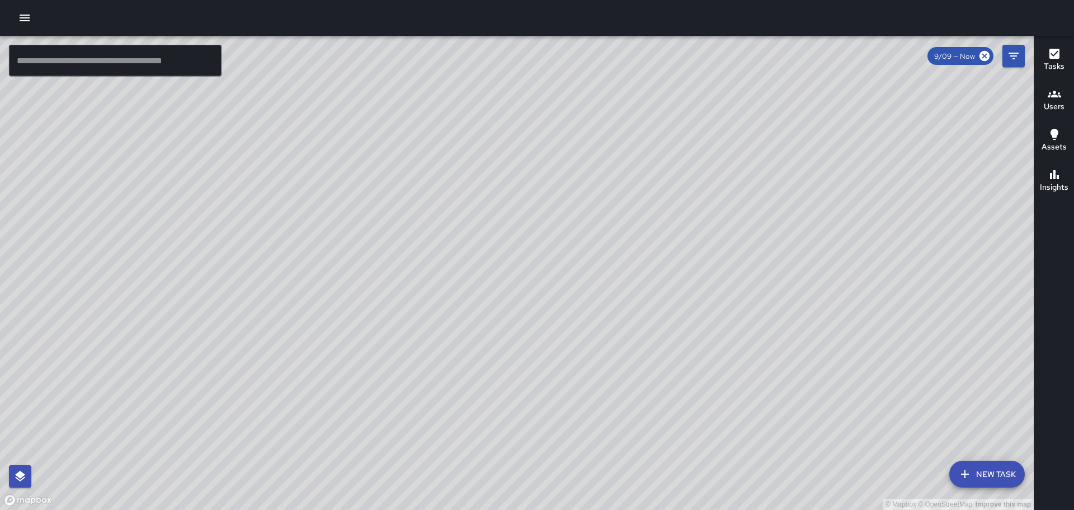
click at [406, 199] on div "© Mapbox © OpenStreetMap Improve this map" at bounding box center [517, 273] width 1034 height 474
drag, startPoint x: 418, startPoint y: 209, endPoint x: 490, endPoint y: 213, distance: 72.8
click at [490, 213] on div "© Mapbox © OpenStreetMap Improve this map" at bounding box center [517, 273] width 1034 height 474
drag, startPoint x: 298, startPoint y: 243, endPoint x: 316, endPoint y: 239, distance: 18.3
click at [316, 239] on div "© Mapbox © OpenStreetMap Improve this map" at bounding box center [517, 273] width 1034 height 474
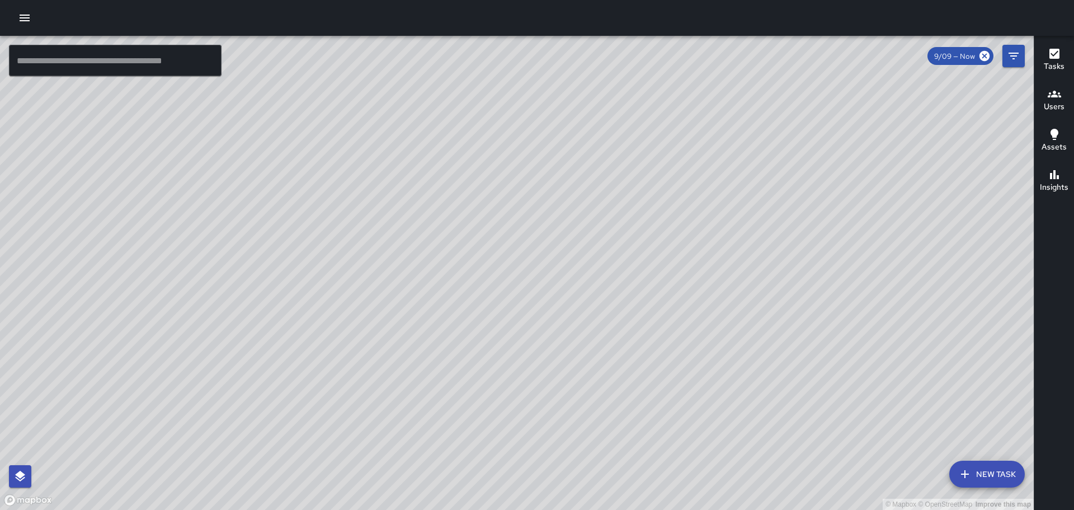
drag, startPoint x: 577, startPoint y: 247, endPoint x: 456, endPoint y: 432, distance: 220.8
click at [456, 432] on div "© Mapbox © OpenStreetMap Improve this map" at bounding box center [517, 273] width 1034 height 474
drag, startPoint x: 470, startPoint y: 332, endPoint x: 597, endPoint y: 247, distance: 152.8
click at [598, 247] on div "© Mapbox © OpenStreetMap Improve this map" at bounding box center [517, 273] width 1034 height 474
drag, startPoint x: 383, startPoint y: 390, endPoint x: 467, endPoint y: 257, distance: 157.6
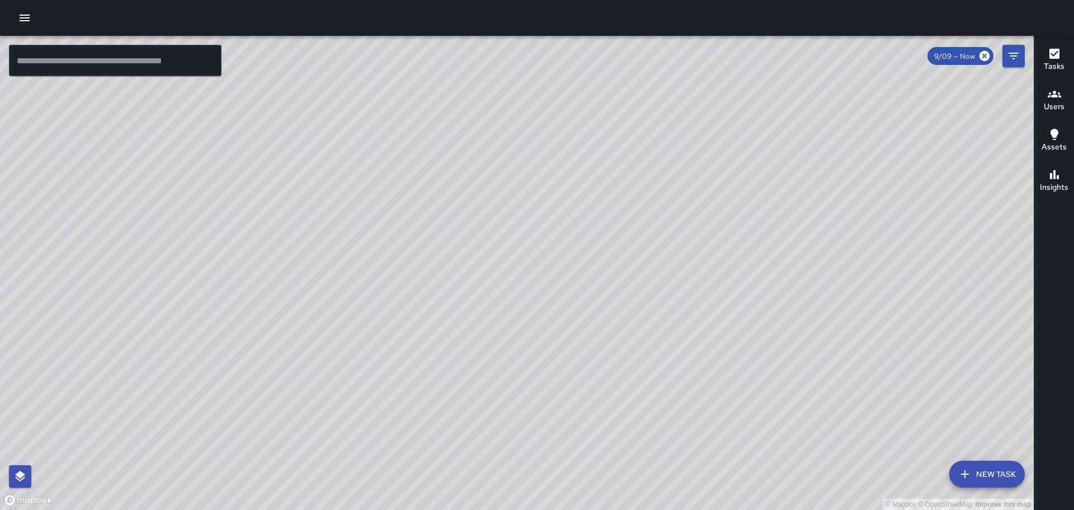
click at [466, 253] on div "© Mapbox © OpenStreetMap Improve this map" at bounding box center [517, 273] width 1034 height 474
drag, startPoint x: 511, startPoint y: 65, endPoint x: 494, endPoint y: 136, distance: 72.3
click at [498, 138] on div "© Mapbox © OpenStreetMap Improve this map" at bounding box center [517, 273] width 1034 height 474
drag, startPoint x: 648, startPoint y: 350, endPoint x: 611, endPoint y: 207, distance: 146.8
click at [611, 207] on div "© Mapbox © OpenStreetMap Improve this map" at bounding box center [517, 273] width 1034 height 474
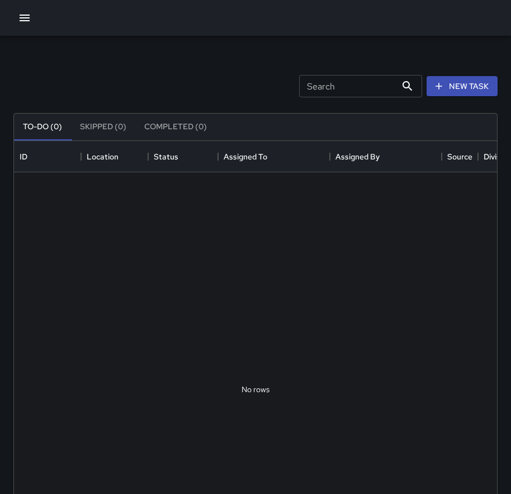
scroll to position [465, 475]
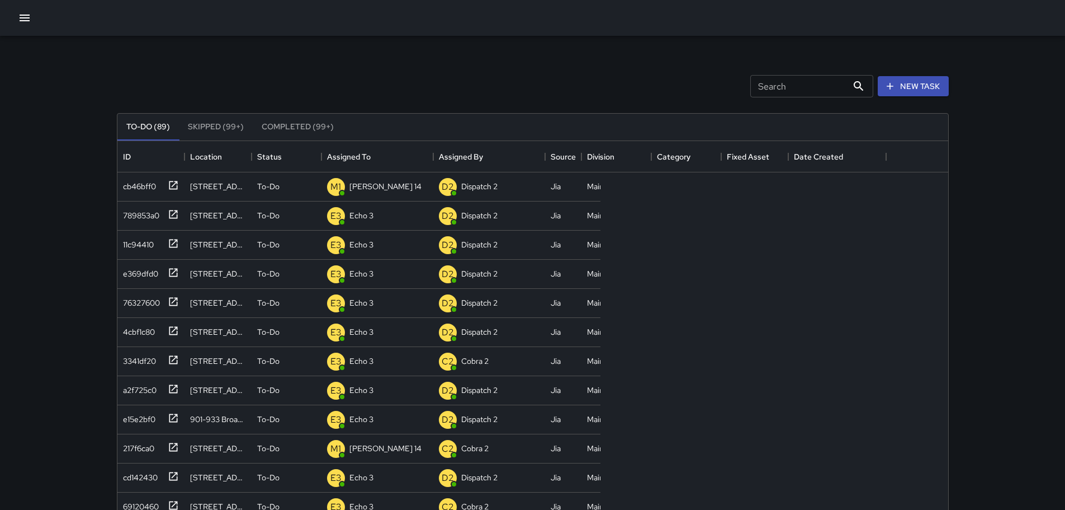
scroll to position [465, 823]
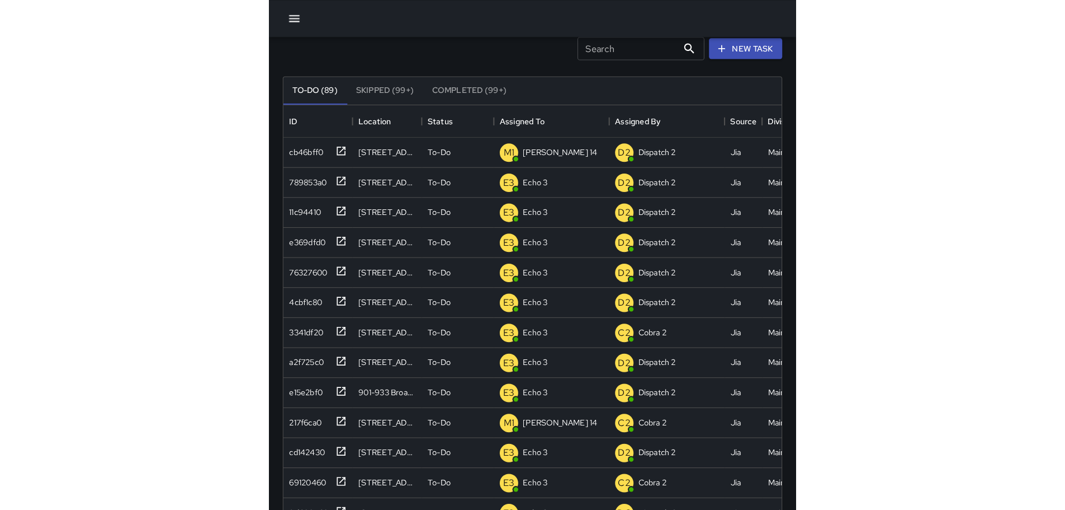
scroll to position [465, 823]
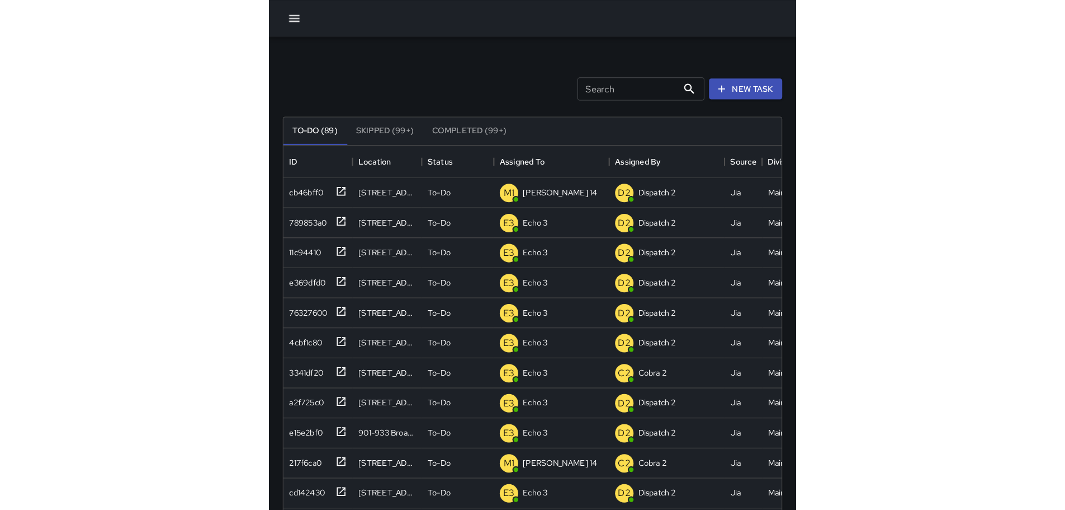
scroll to position [465, 823]
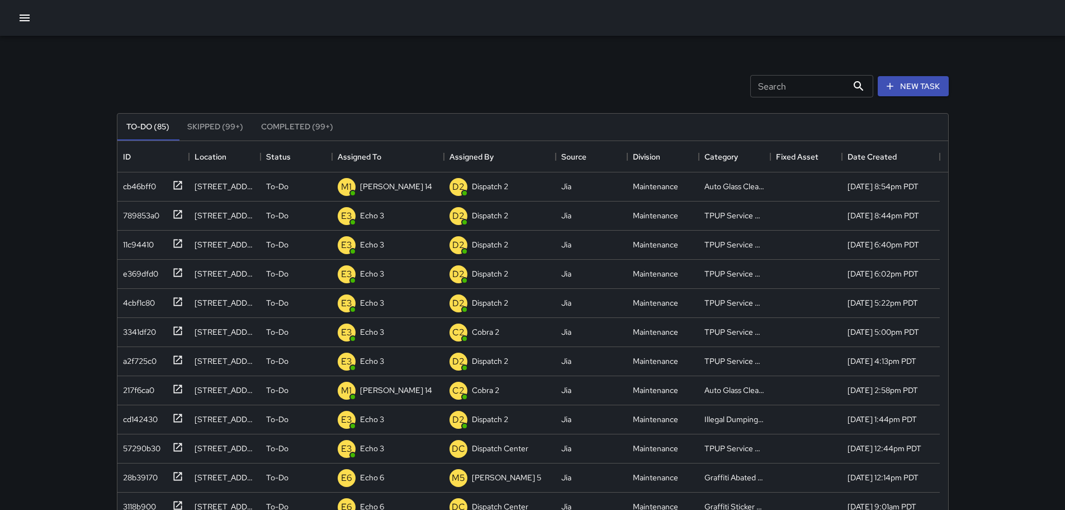
scroll to position [465, 475]
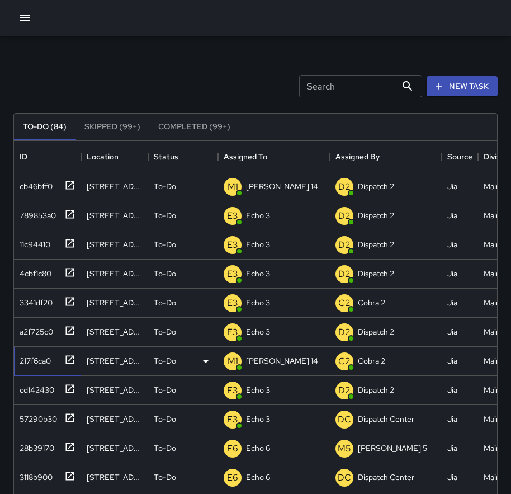
click at [68, 364] on icon at bounding box center [69, 359] width 11 height 11
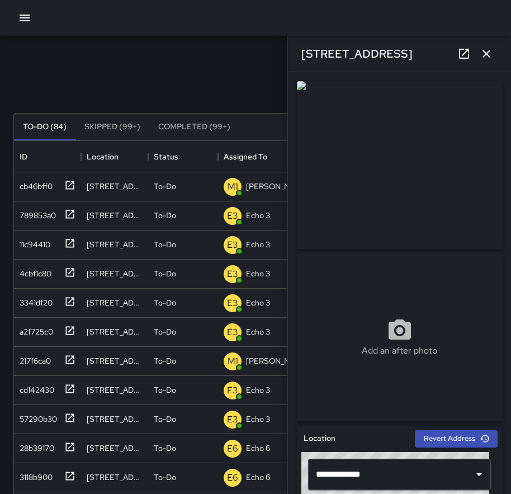
click at [490, 50] on icon "button" at bounding box center [486, 53] width 13 height 13
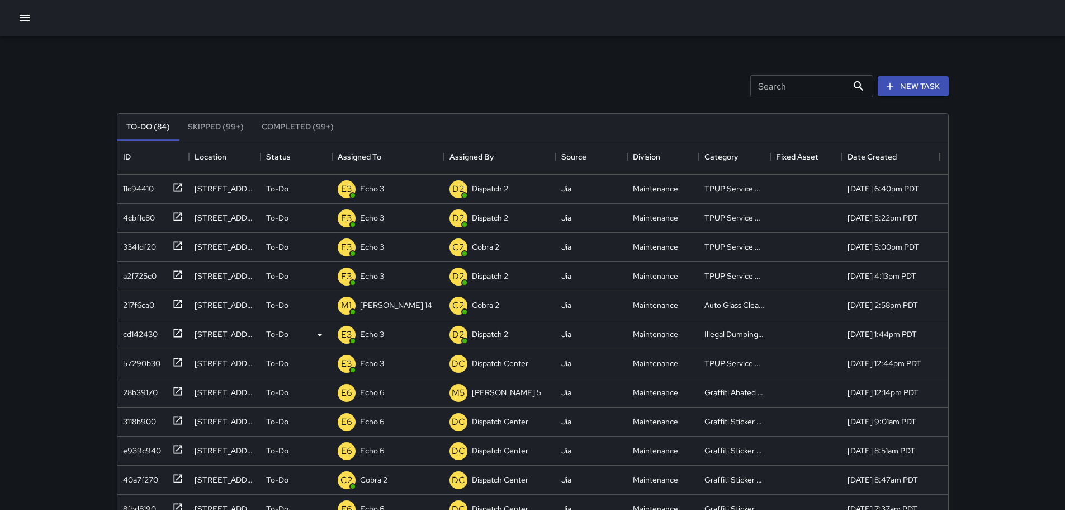
scroll to position [112, 0]
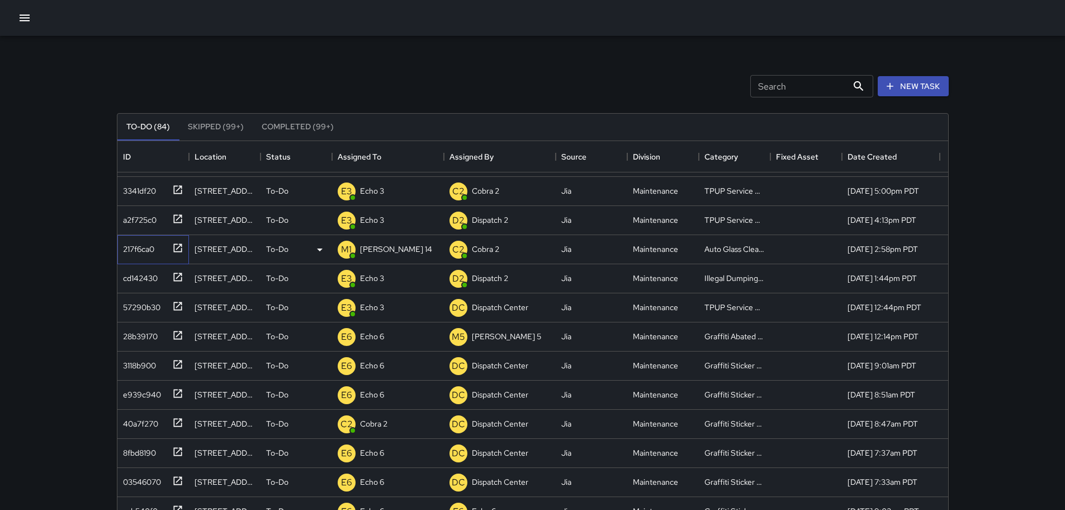
click at [177, 252] on icon at bounding box center [177, 247] width 8 height 8
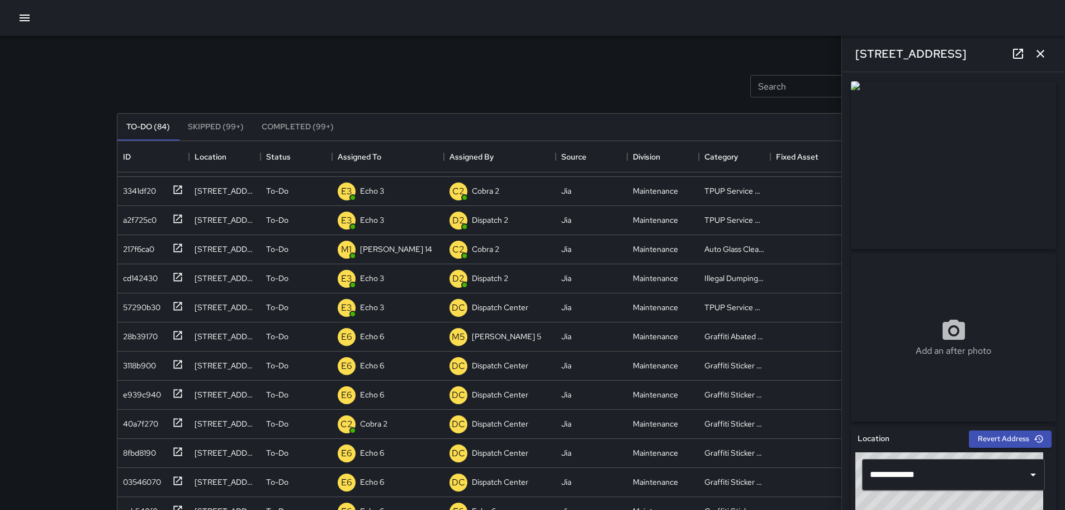
click at [1037, 50] on icon "button" at bounding box center [1040, 53] width 13 height 13
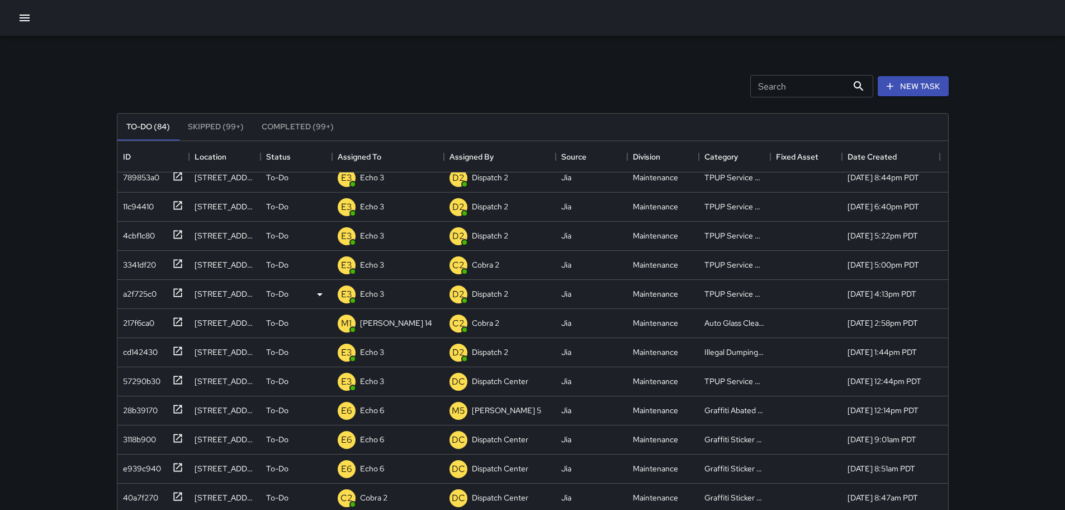
scroll to position [56, 0]
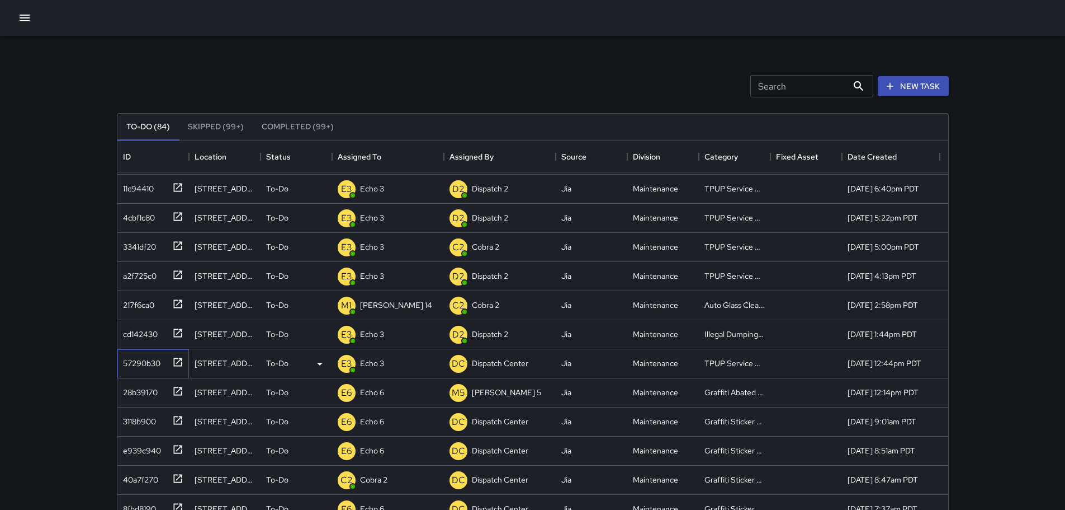
click at [180, 361] on icon at bounding box center [177, 361] width 11 height 11
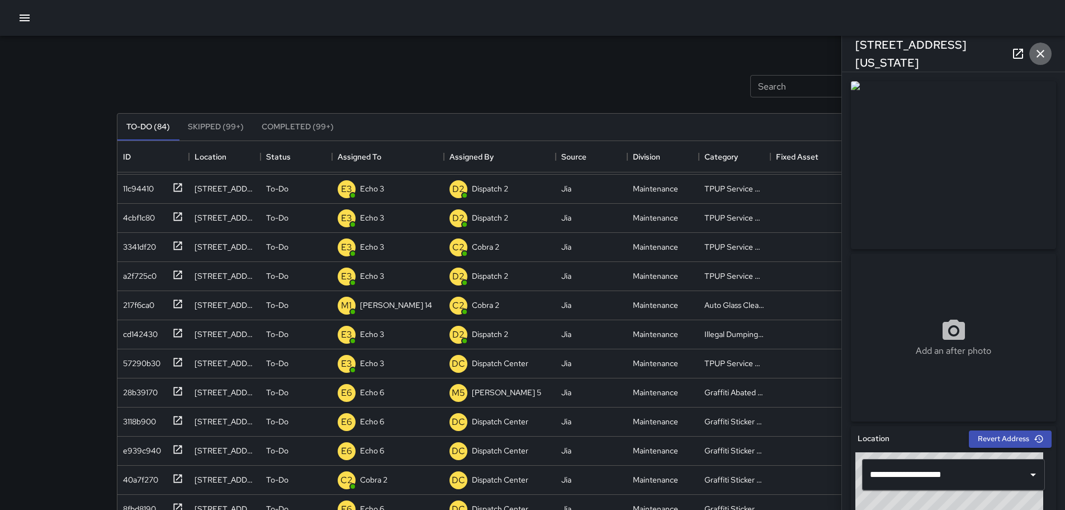
click at [1044, 55] on icon "button" at bounding box center [1040, 53] width 13 height 13
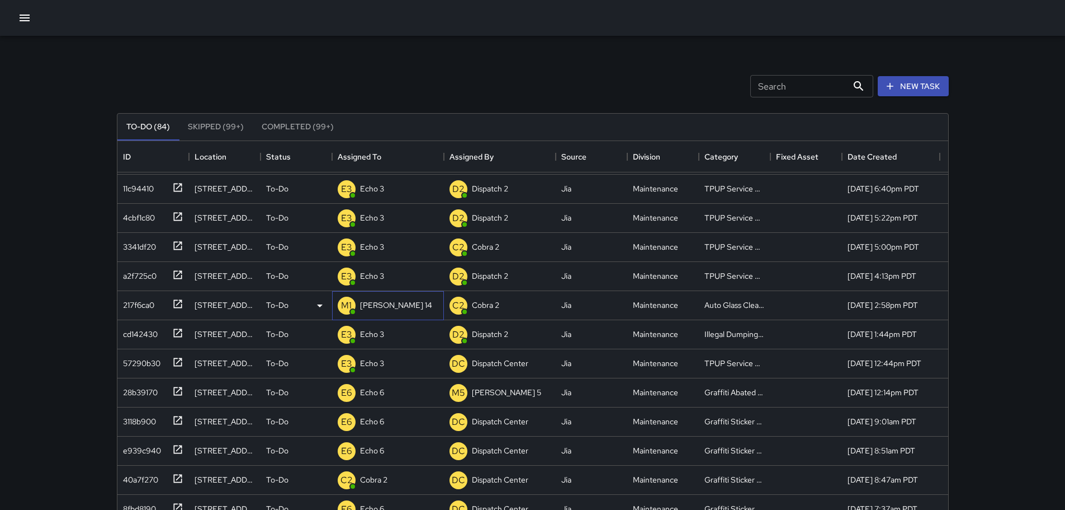
click at [376, 308] on p "[PERSON_NAME] 14" at bounding box center [396, 304] width 72 height 11
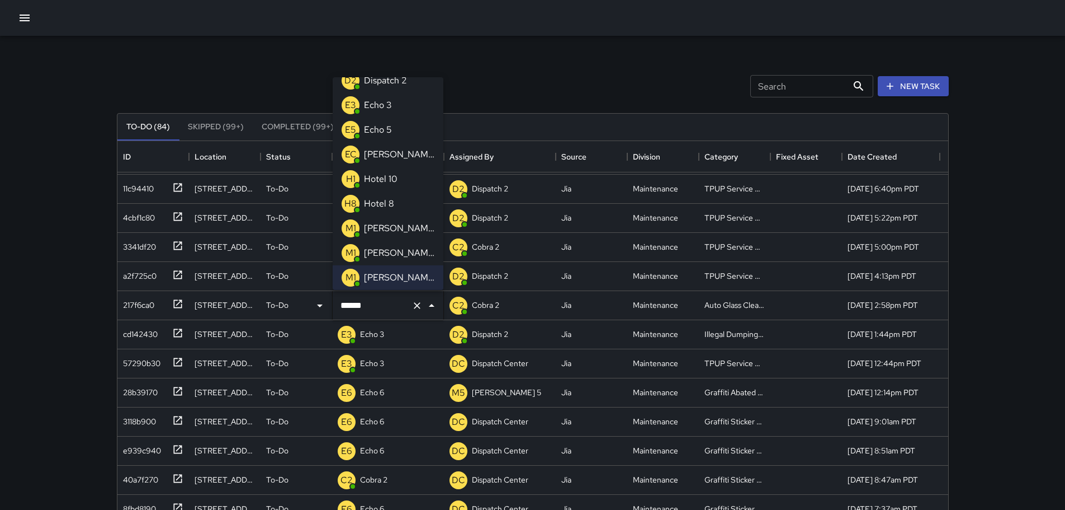
scroll to position [0, 0]
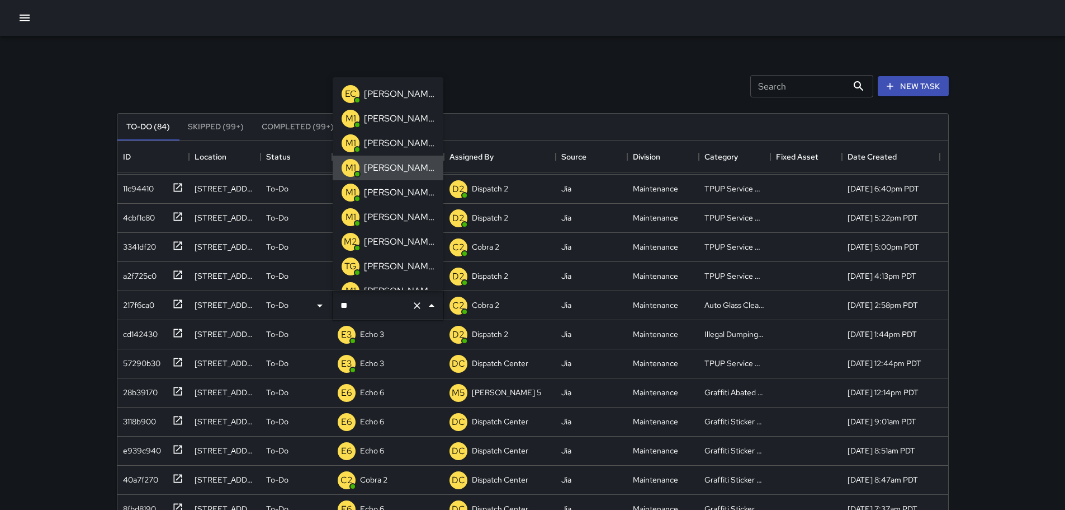
type input "*"
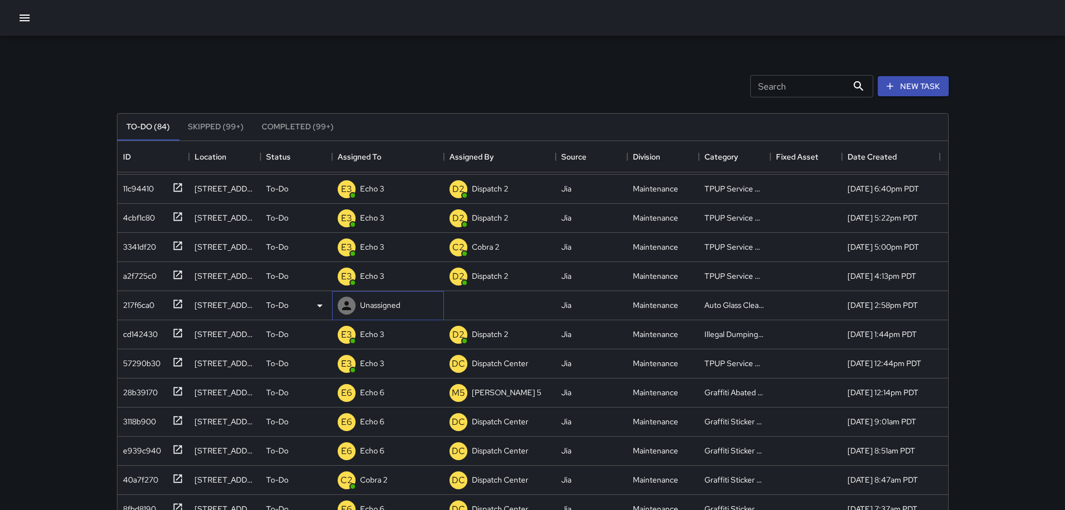
click at [399, 308] on p "Unassigned" at bounding box center [380, 304] width 40 height 11
type input "***"
click at [381, 388] on p "Dispatch Center" at bounding box center [397, 386] width 66 height 13
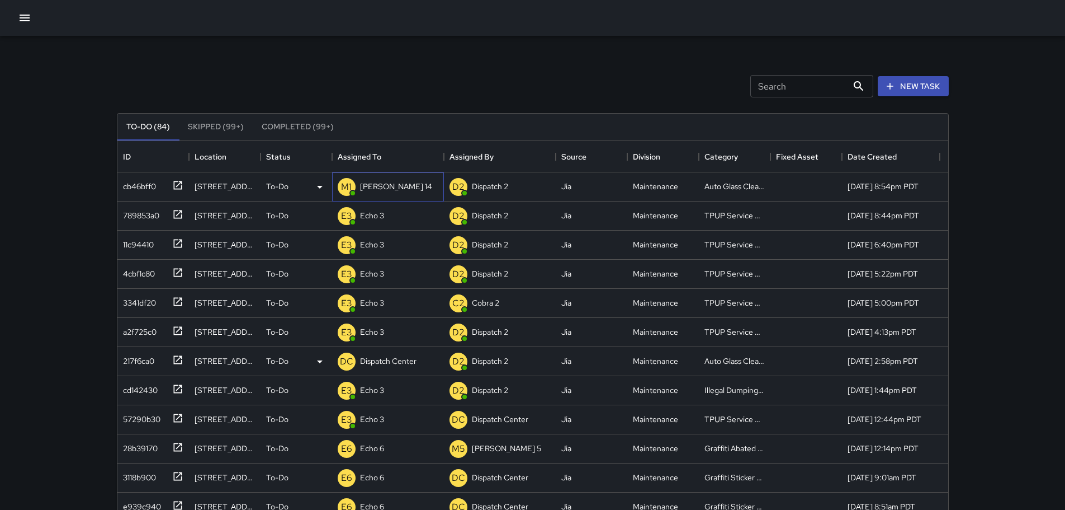
click at [372, 188] on p "[PERSON_NAME] 14" at bounding box center [396, 186] width 72 height 11
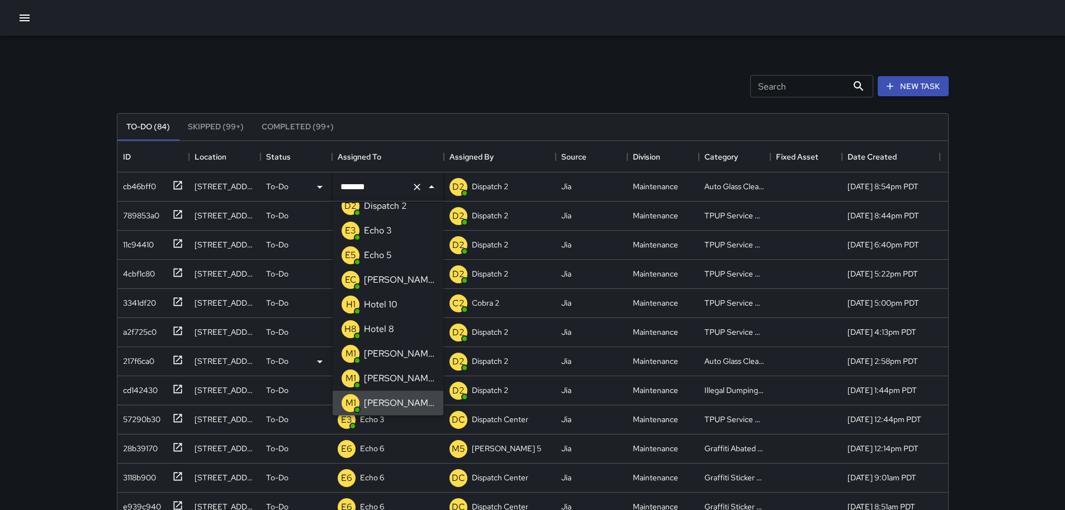
click at [414, 188] on icon "Clear" at bounding box center [417, 186] width 7 height 7
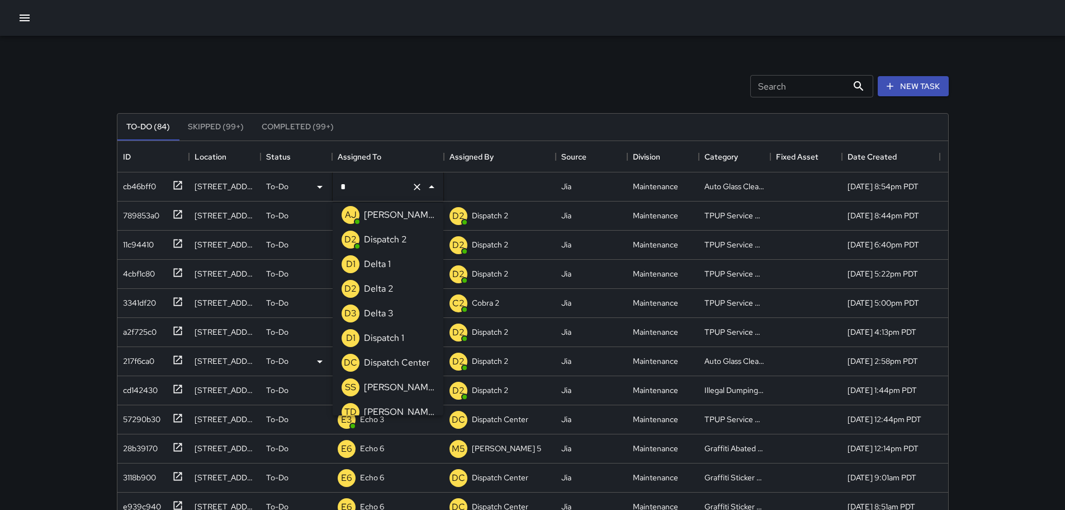
type input "**"
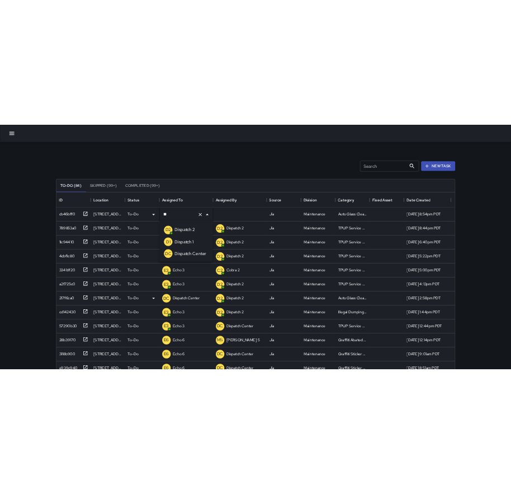
scroll to position [0, 0]
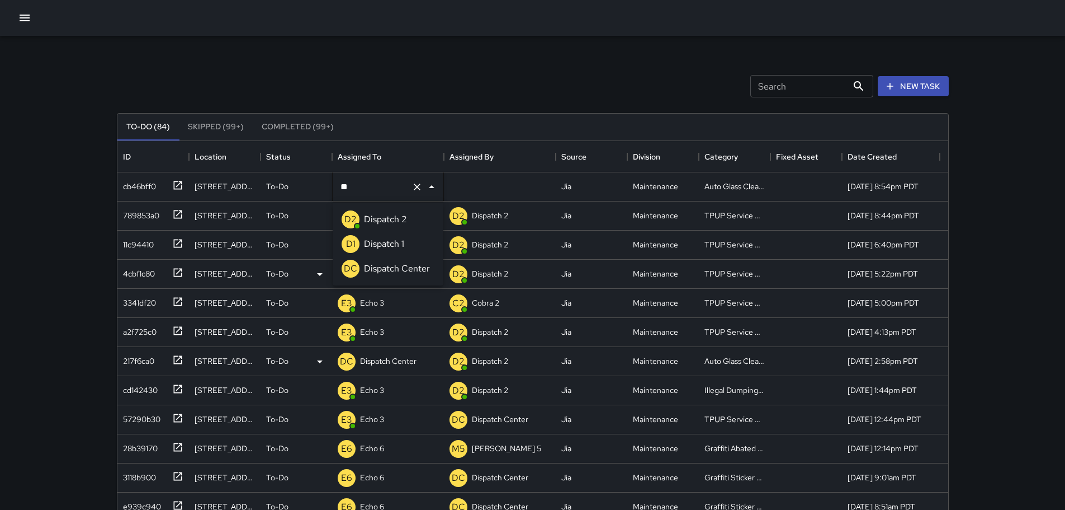
click at [392, 263] on p "Dispatch Center" at bounding box center [397, 268] width 66 height 13
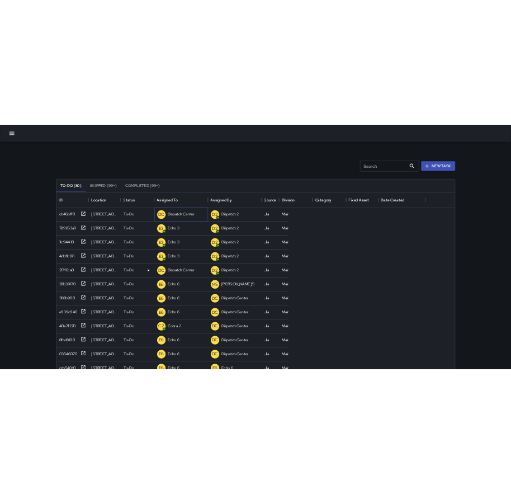
scroll to position [465, 475]
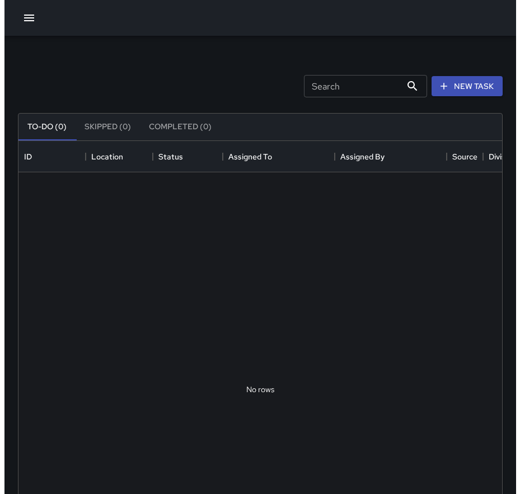
scroll to position [465, 475]
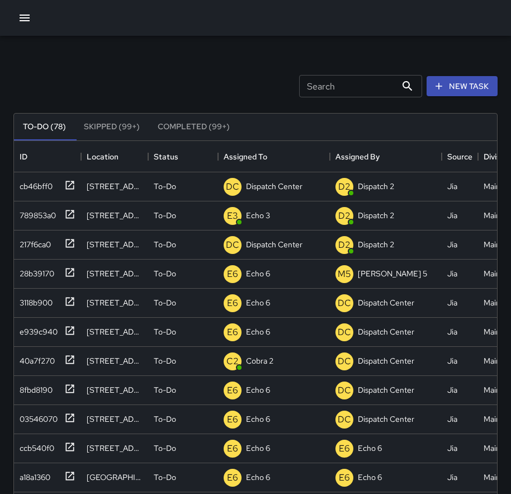
click at [374, 14] on div at bounding box center [255, 18] width 511 height 36
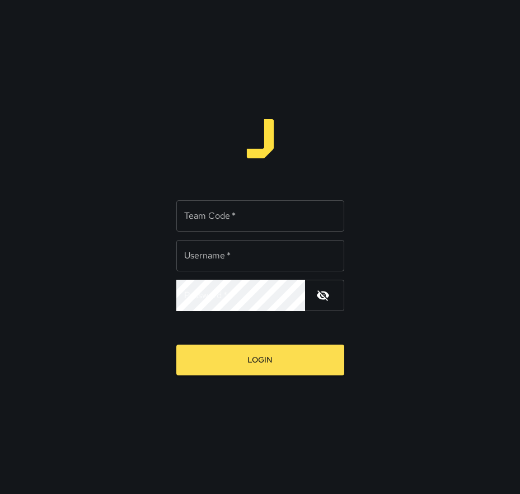
type input "*********"
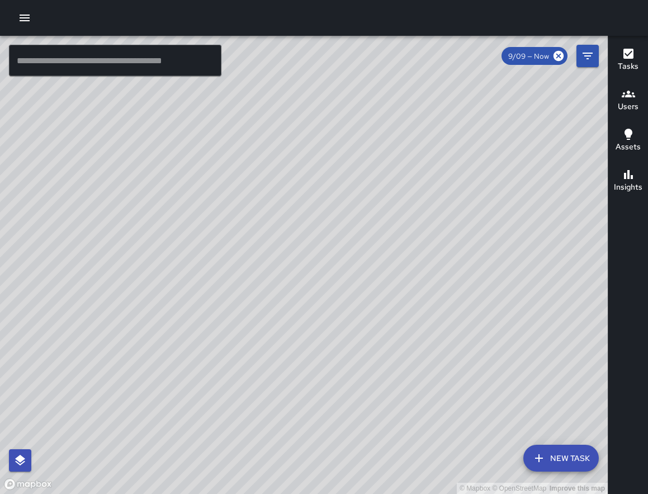
click at [14, 17] on button "button" at bounding box center [24, 18] width 22 height 22
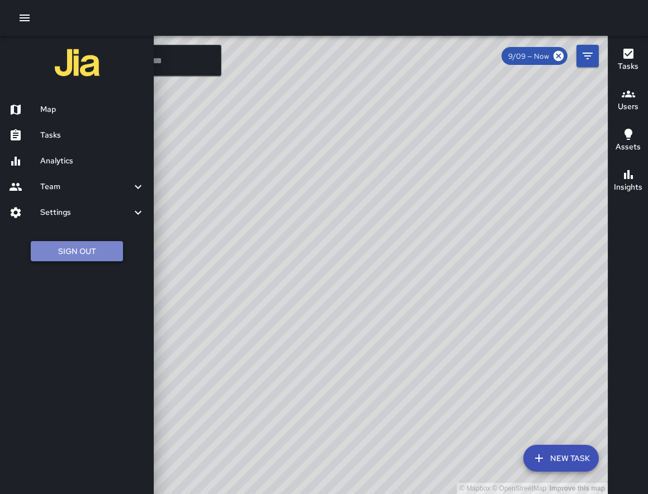
click at [79, 245] on button "Sign Out" at bounding box center [77, 251] width 92 height 21
